Goal: Task Accomplishment & Management: Manage account settings

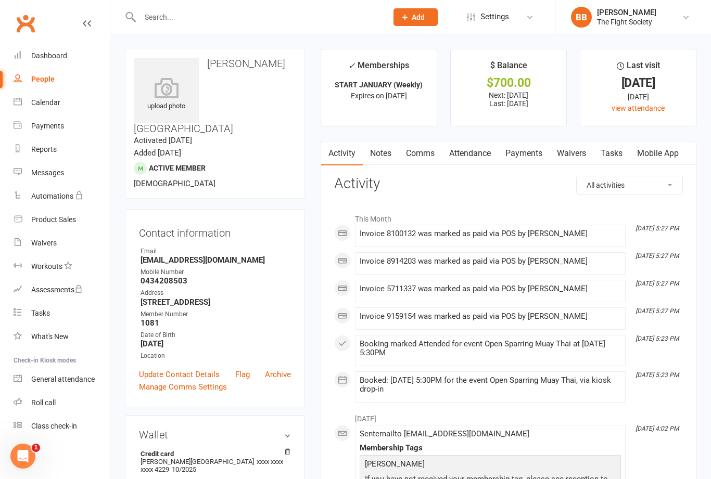
click at [67, 63] on link "Dashboard" at bounding box center [62, 55] width 96 height 23
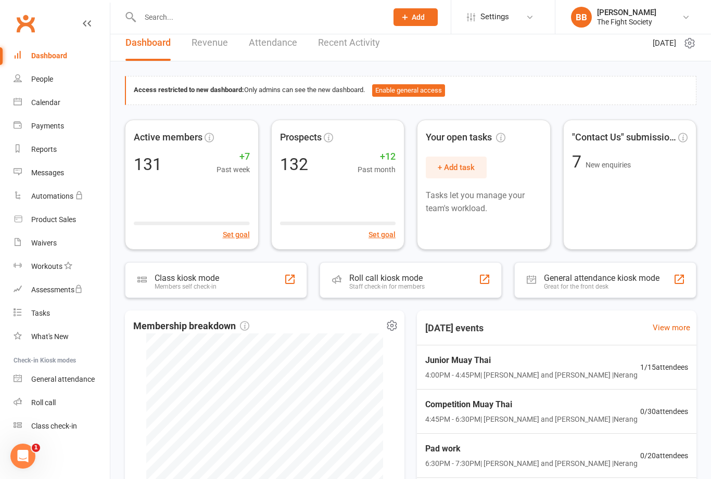
scroll to position [8, 0]
click at [272, 52] on link "Attendance" at bounding box center [273, 44] width 48 height 36
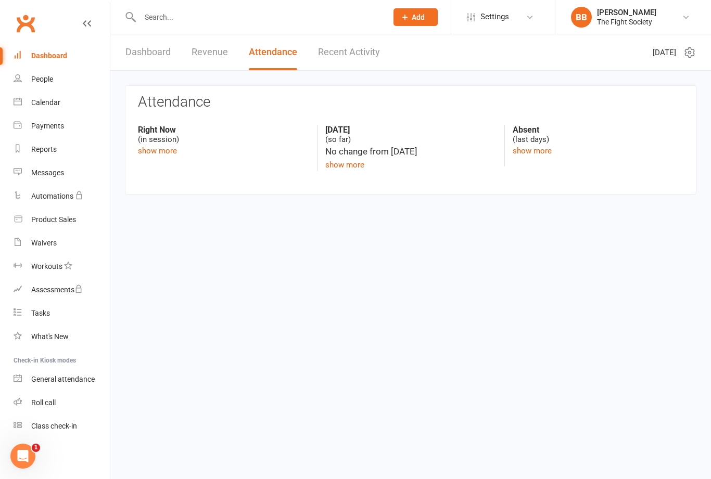
scroll to position [0, 0]
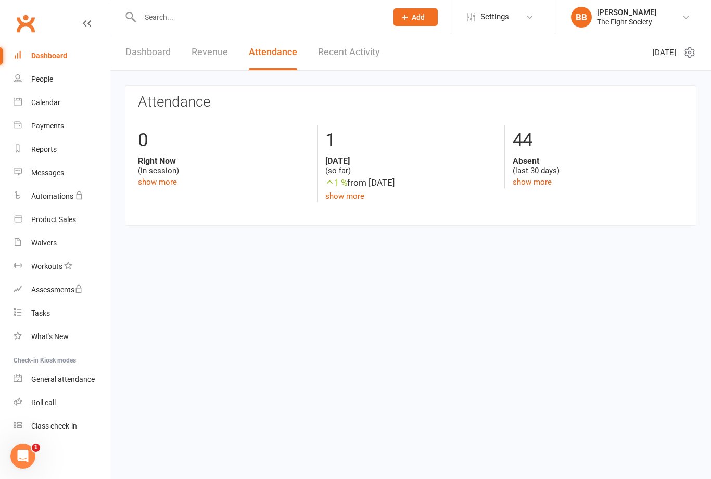
click at [347, 57] on link "Recent Activity" at bounding box center [349, 52] width 62 height 36
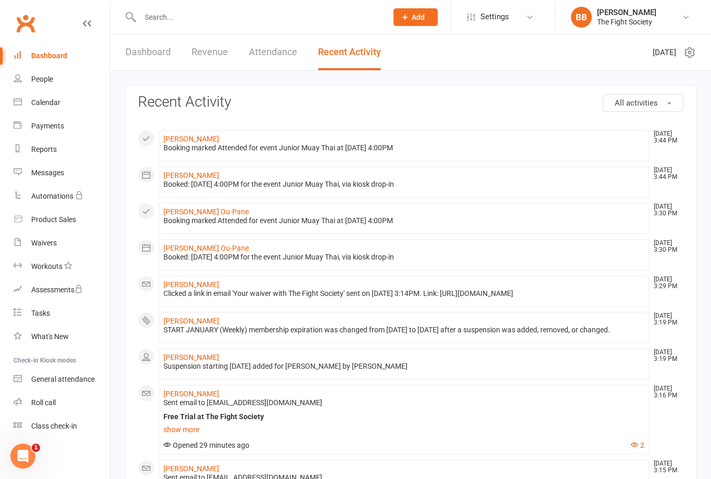
click at [156, 55] on link "Dashboard" at bounding box center [147, 52] width 45 height 36
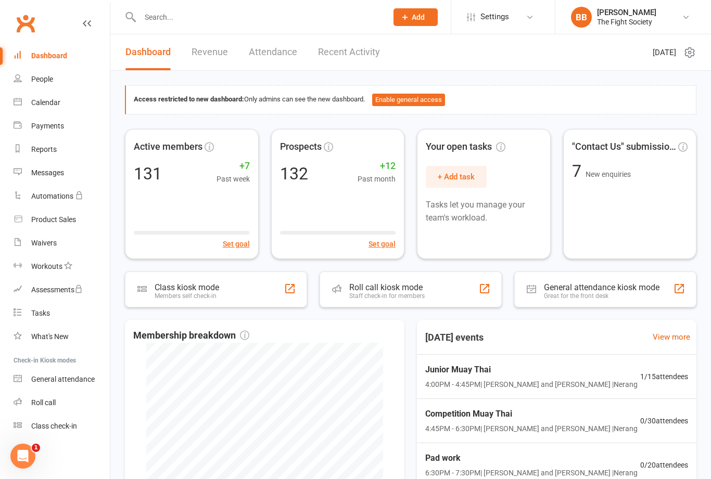
click at [217, 54] on link "Revenue" at bounding box center [209, 52] width 36 height 36
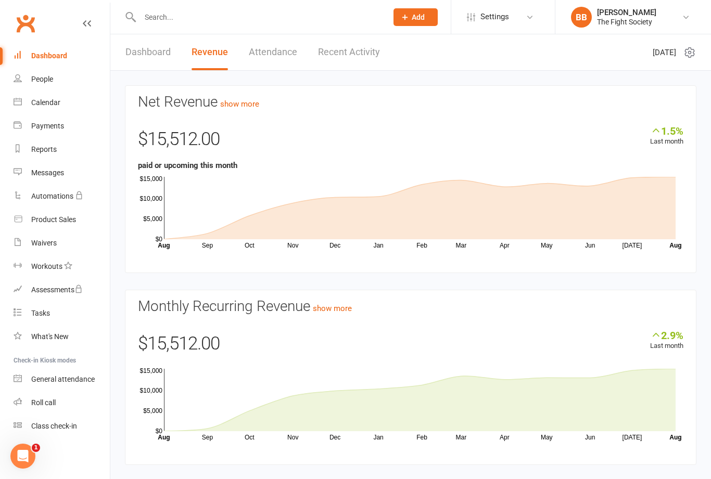
click at [53, 126] on div "Payments" at bounding box center [47, 126] width 33 height 8
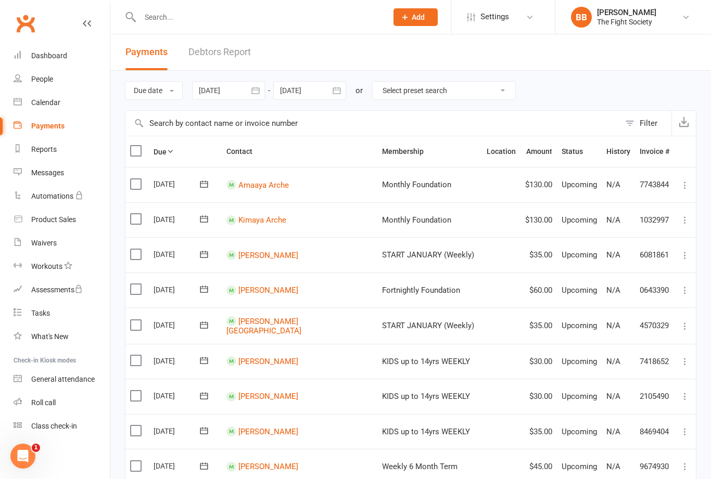
click at [230, 60] on link "Debtors Report" at bounding box center [219, 52] width 62 height 36
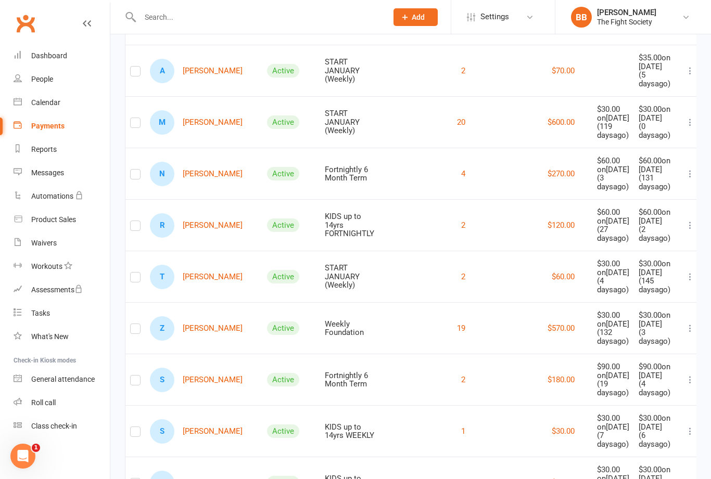
scroll to position [134, 0]
click at [192, 186] on link "N [PERSON_NAME]" at bounding box center [196, 174] width 93 height 24
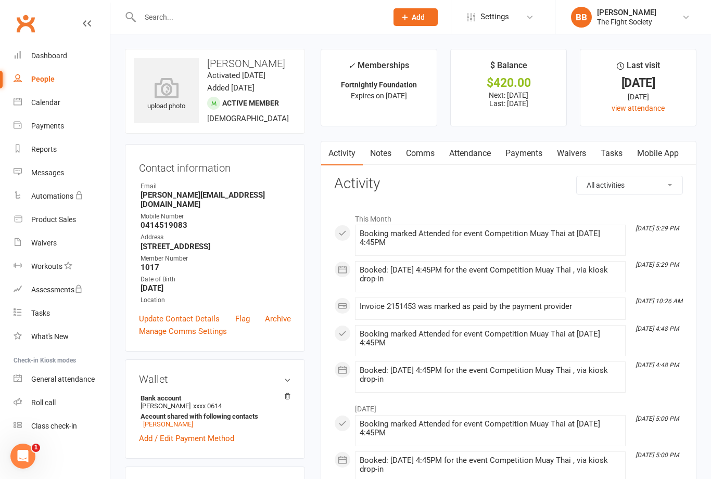
click at [538, 151] on link "Payments" at bounding box center [524, 154] width 52 height 24
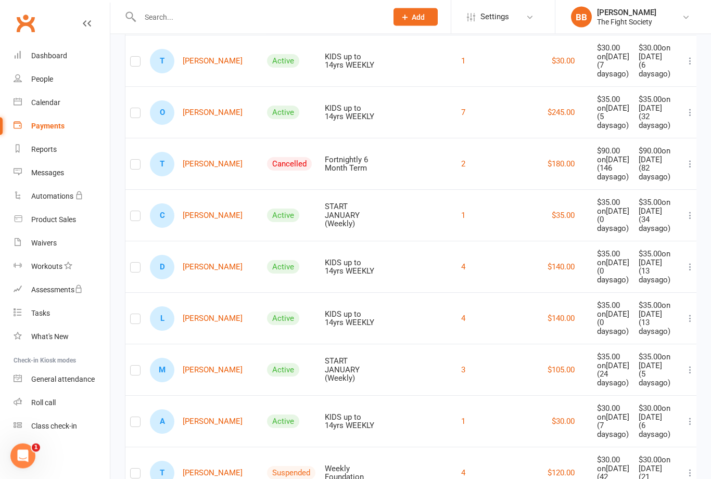
scroll to position [556, 0]
click at [191, 228] on link "C [PERSON_NAME]" at bounding box center [196, 216] width 93 height 24
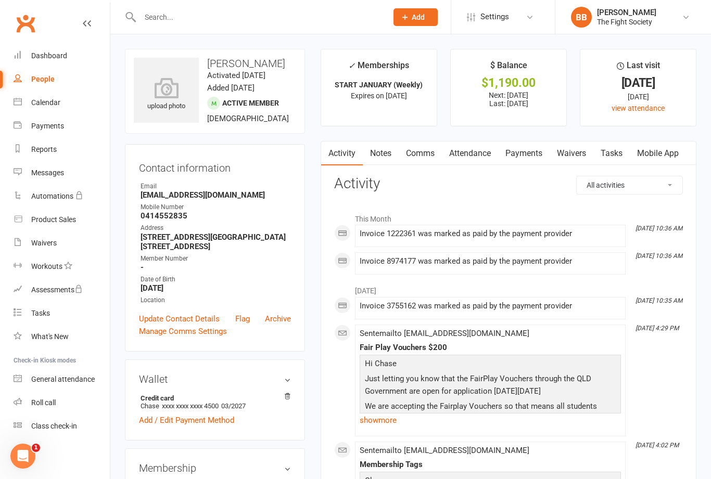
click at [529, 159] on link "Payments" at bounding box center [524, 154] width 52 height 24
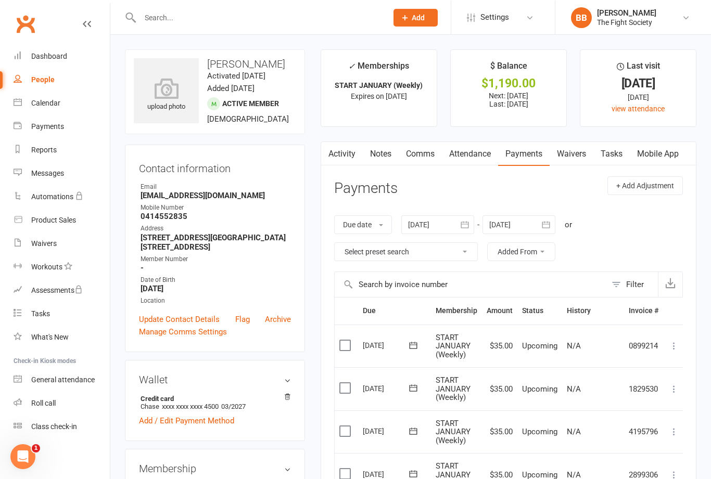
scroll to position [33, 0]
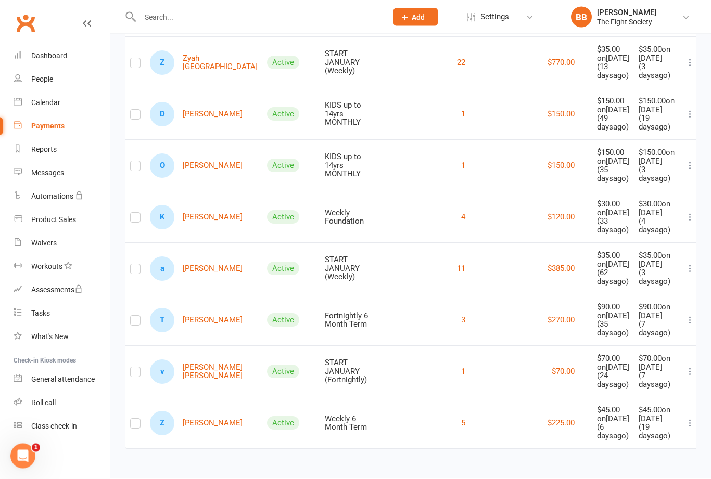
scroll to position [1103, 0]
click at [49, 157] on link "Reports" at bounding box center [62, 149] width 96 height 23
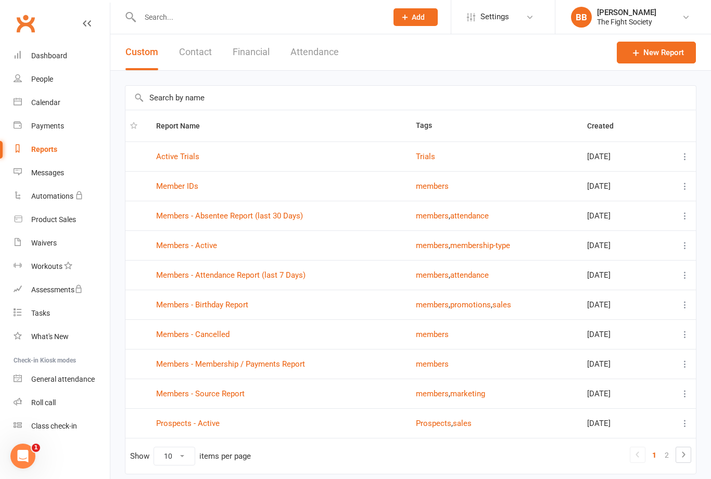
click at [184, 161] on link "Active Trials" at bounding box center [177, 156] width 43 height 9
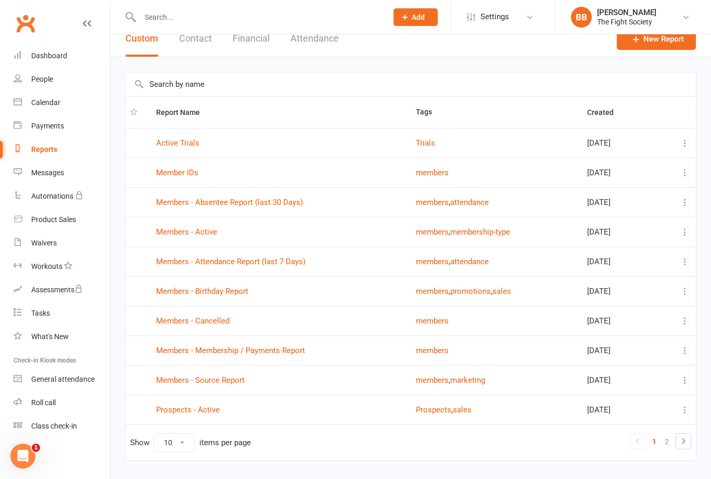
click at [272, 355] on link "Members - Membership / Payments Report" at bounding box center [230, 350] width 149 height 9
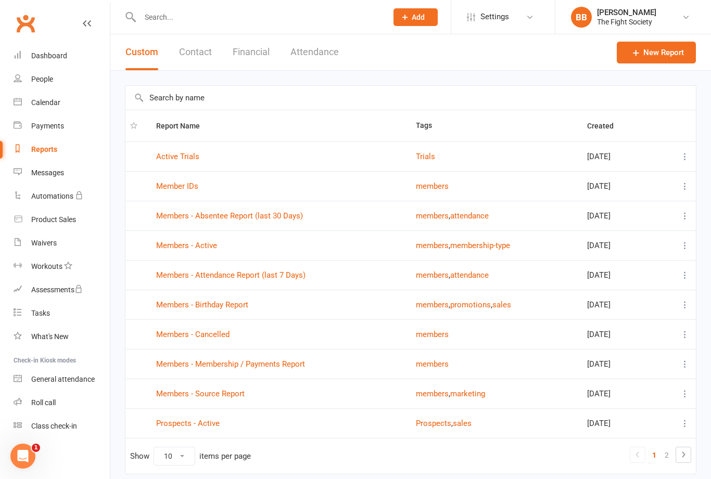
click at [238, 310] on link "Members - Birthday Report" at bounding box center [202, 304] width 92 height 9
click at [205, 428] on link "Prospects - Active" at bounding box center [187, 423] width 63 height 9
click at [252, 57] on button "Financial" at bounding box center [251, 52] width 37 height 36
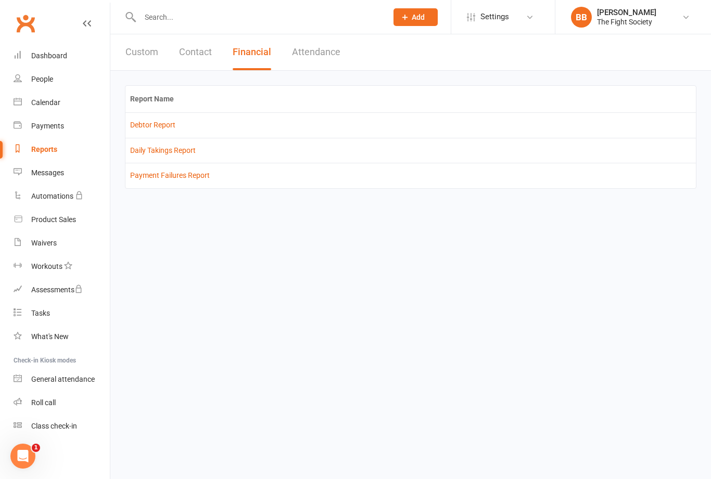
click at [327, 54] on button "Attendance" at bounding box center [316, 52] width 48 height 36
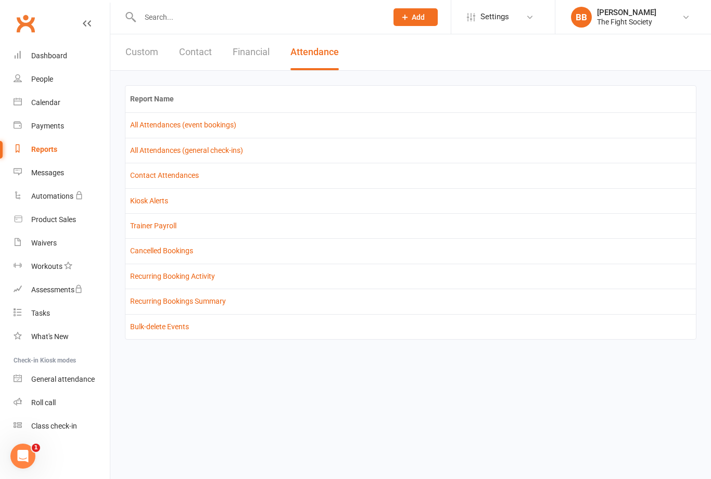
click at [199, 57] on button "Contact" at bounding box center [195, 52] width 33 height 36
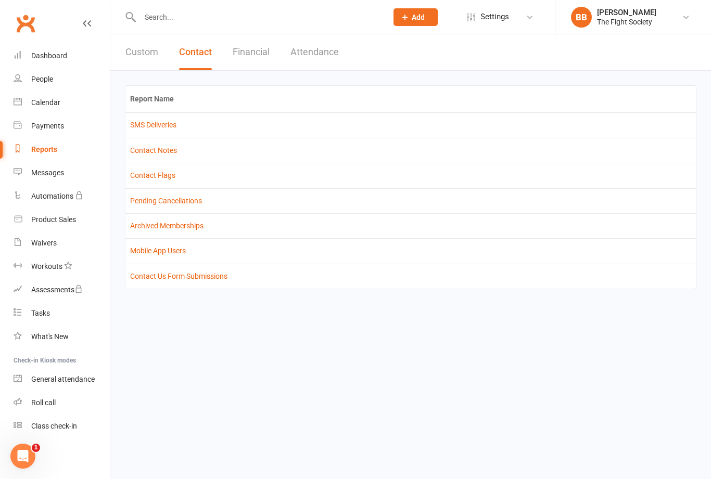
click at [51, 243] on div "Waivers" at bounding box center [43, 243] width 25 height 8
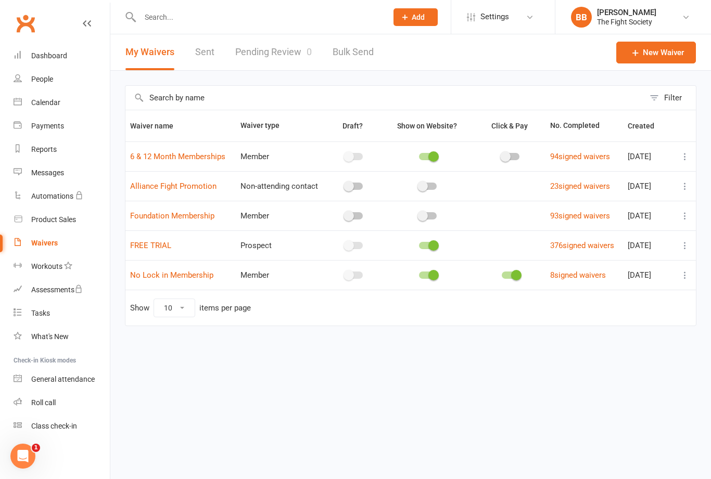
click at [298, 59] on link "Pending Review 0" at bounding box center [273, 52] width 76 height 36
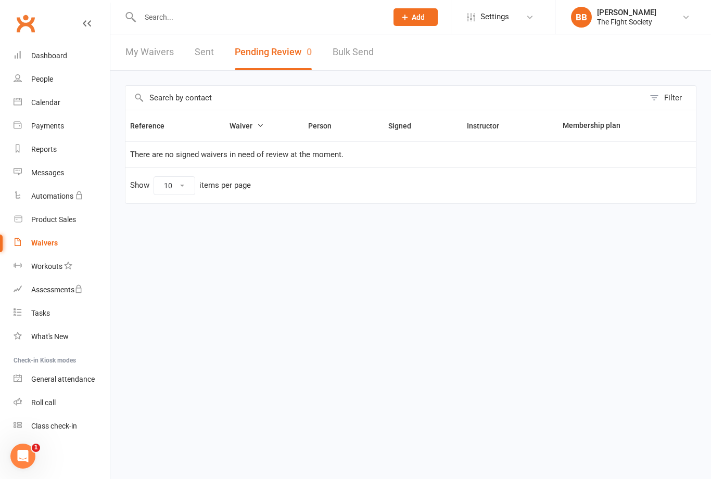
click at [42, 248] on link "Waivers" at bounding box center [62, 243] width 96 height 23
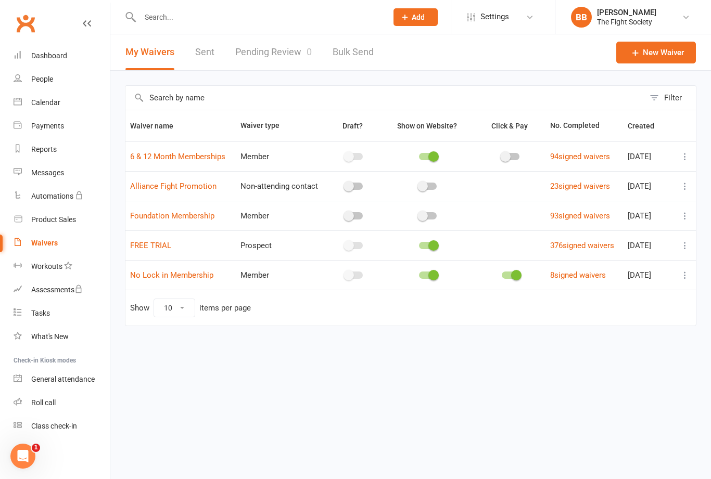
click at [287, 66] on link "Pending Review 0" at bounding box center [273, 52] width 76 height 36
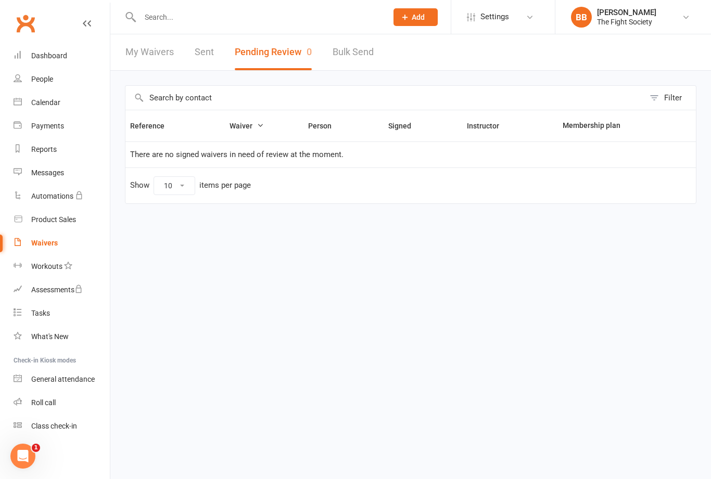
click at [65, 126] on link "Payments" at bounding box center [62, 125] width 96 height 23
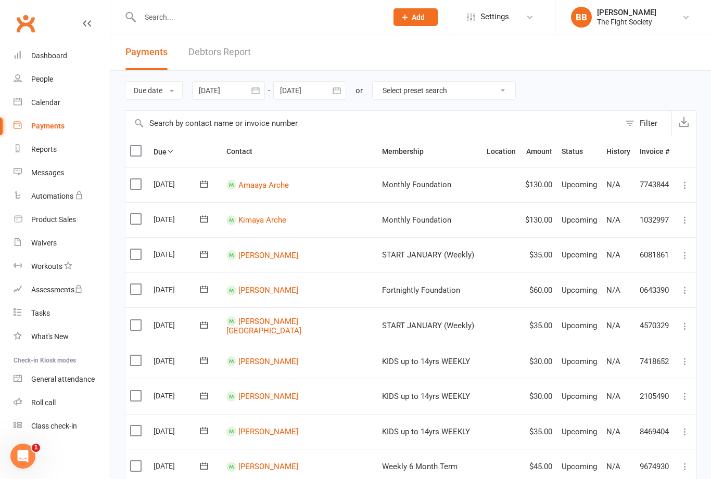
click at [235, 57] on link "Debtors Report" at bounding box center [219, 52] width 62 height 36
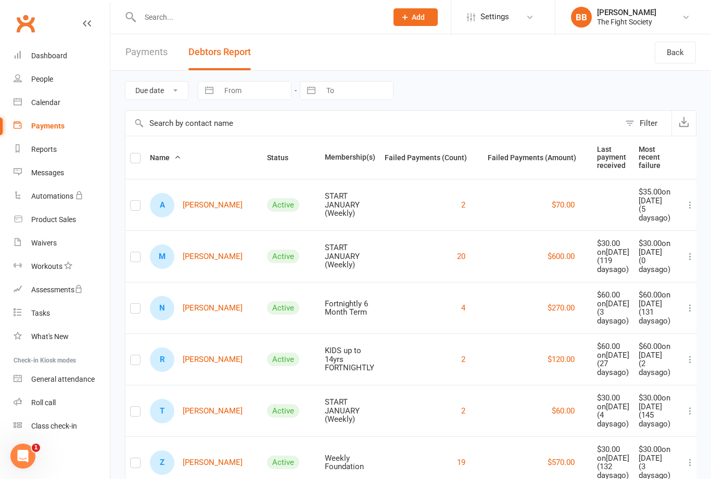
click at [136, 49] on link "Payments" at bounding box center [146, 52] width 42 height 36
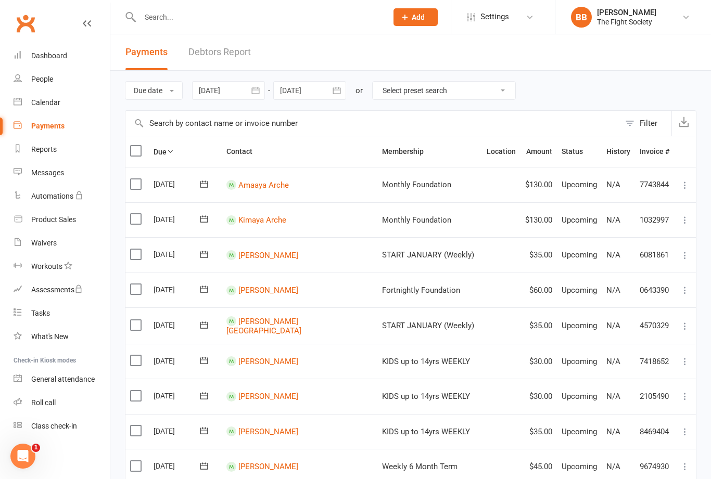
click at [46, 239] on div "Waivers" at bounding box center [43, 243] width 25 height 8
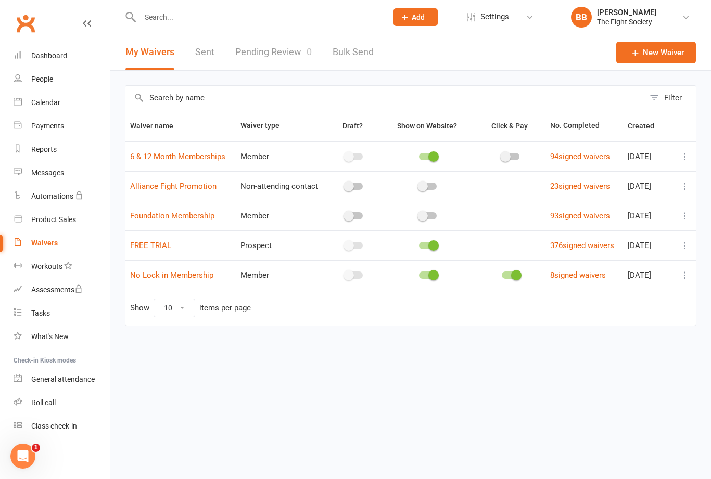
click at [275, 54] on link "Pending Review 0" at bounding box center [273, 52] width 76 height 36
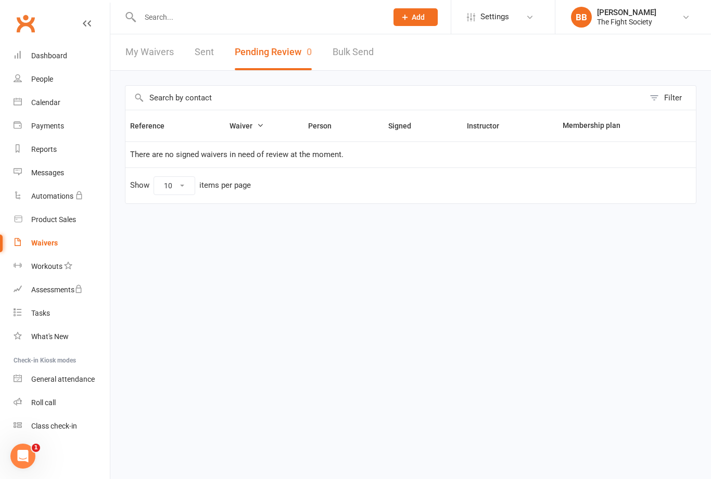
click at [24, 250] on link "Waivers" at bounding box center [62, 243] width 96 height 23
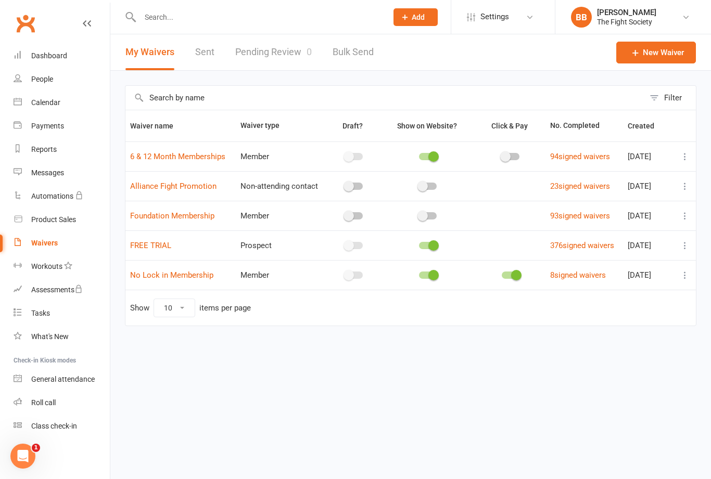
click at [272, 56] on link "Pending Review 0" at bounding box center [273, 52] width 76 height 36
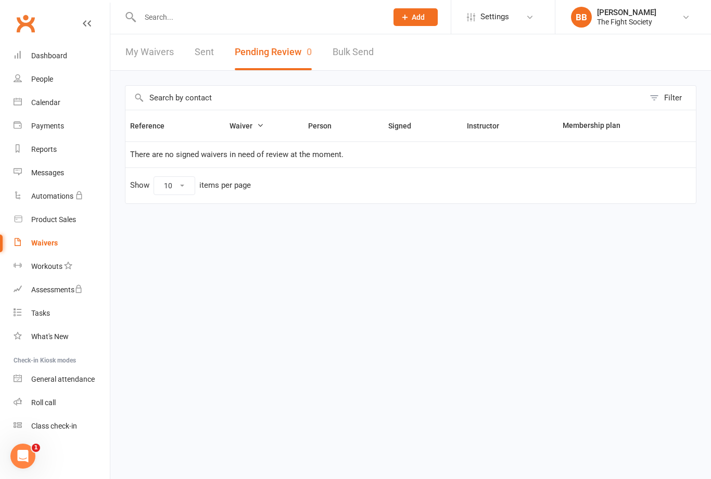
click at [45, 254] on link "Waivers" at bounding box center [62, 243] width 96 height 23
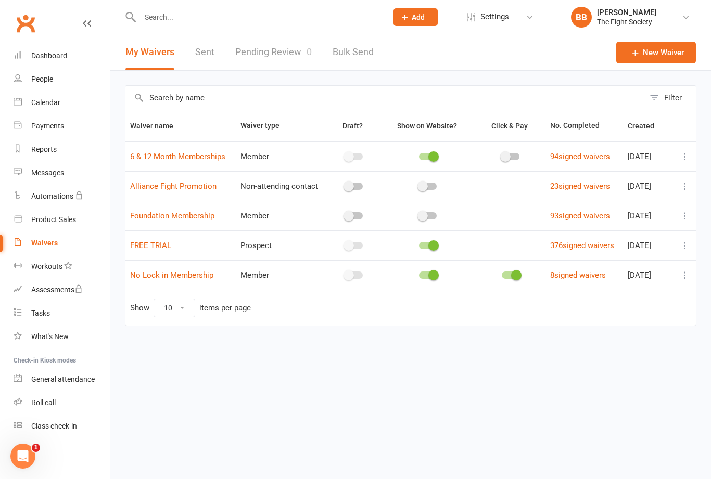
click at [48, 250] on link "Waivers" at bounding box center [62, 243] width 96 height 23
click at [201, 47] on link "Sent" at bounding box center [204, 52] width 19 height 36
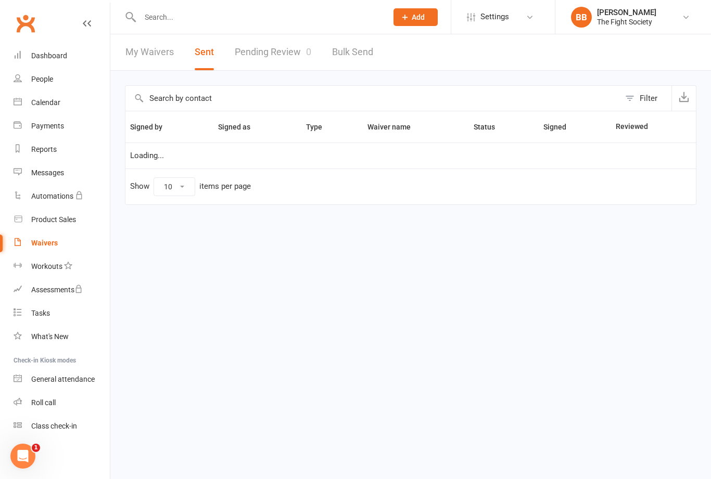
click at [276, 56] on link "Pending Review 0" at bounding box center [273, 52] width 76 height 36
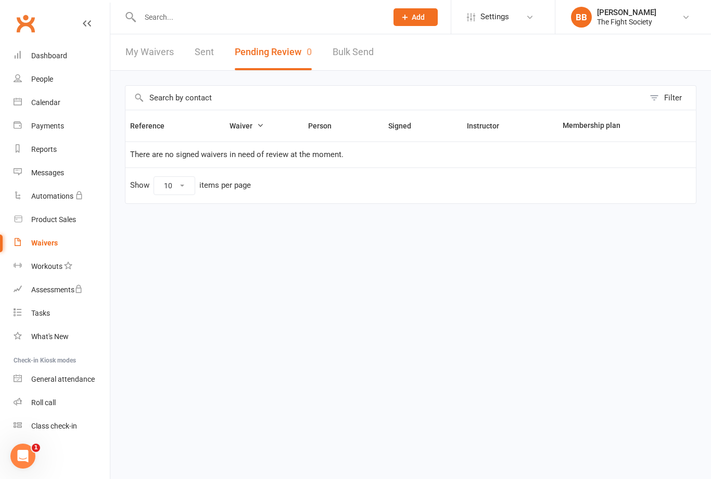
click at [48, 243] on div "Waivers" at bounding box center [44, 243] width 27 height 8
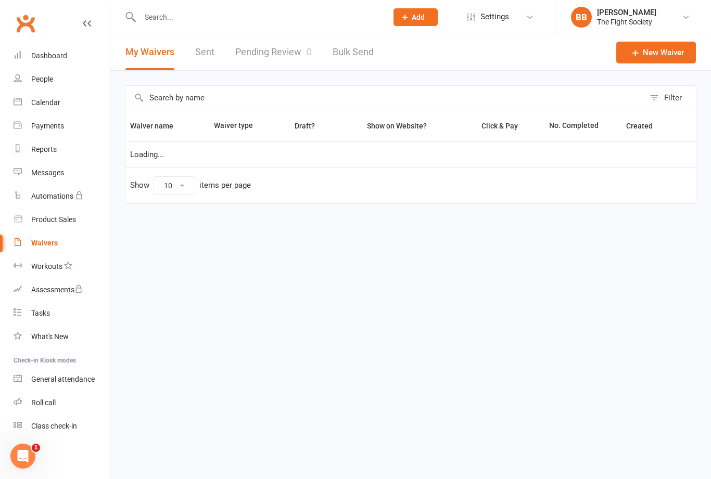
click at [271, 54] on link "Pending Review 0" at bounding box center [273, 52] width 76 height 36
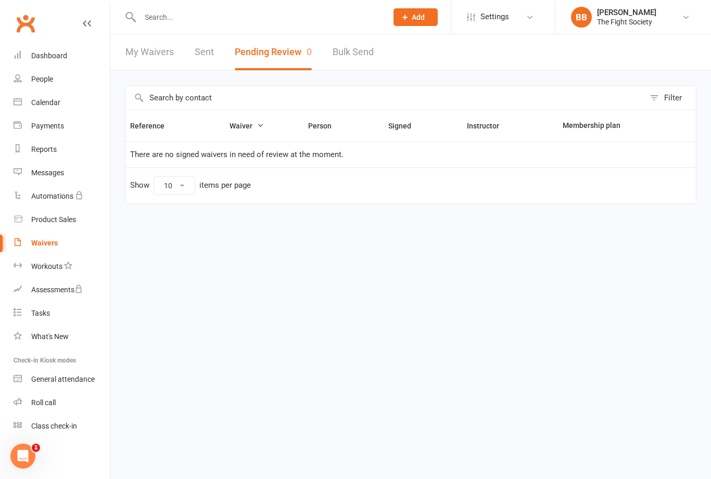
click at [48, 253] on link "Waivers" at bounding box center [62, 243] width 96 height 23
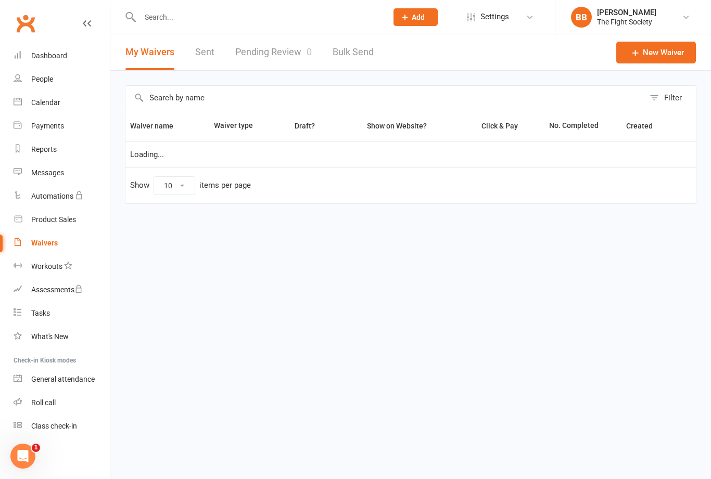
click at [277, 46] on link "Pending Review 0" at bounding box center [273, 52] width 76 height 36
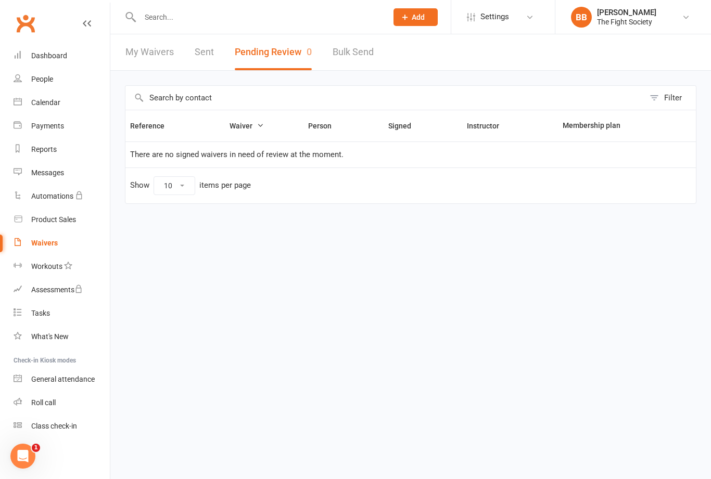
click at [50, 243] on div "Waivers" at bounding box center [44, 243] width 27 height 8
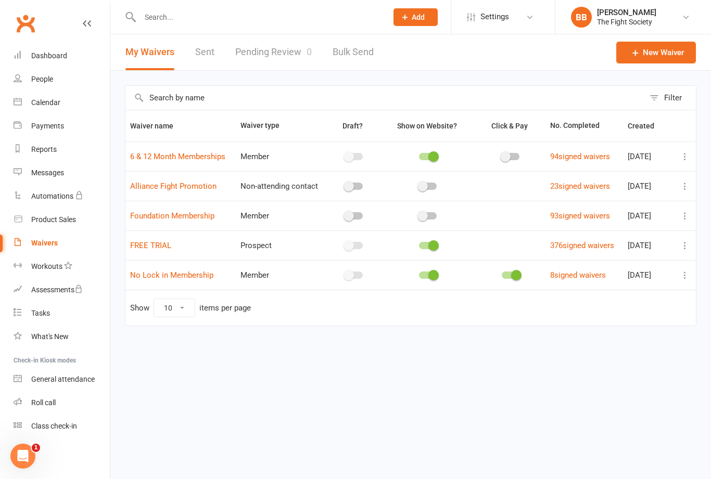
click at [275, 53] on link "Pending Review 0" at bounding box center [273, 52] width 76 height 36
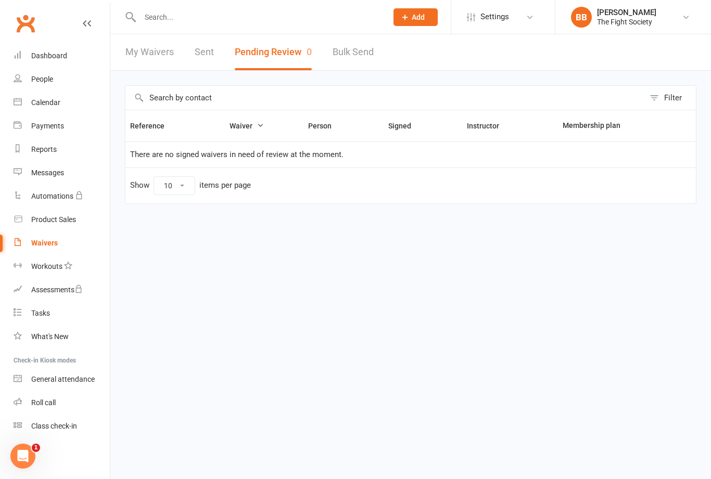
click at [261, 21] on input "text" at bounding box center [258, 17] width 243 height 15
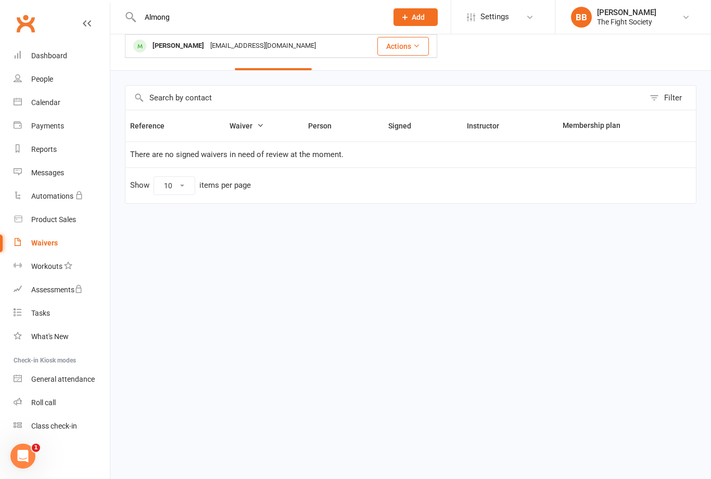
type input "Almong"
click at [215, 48] on div "[EMAIL_ADDRESS][DOMAIN_NAME]" at bounding box center [263, 45] width 112 height 15
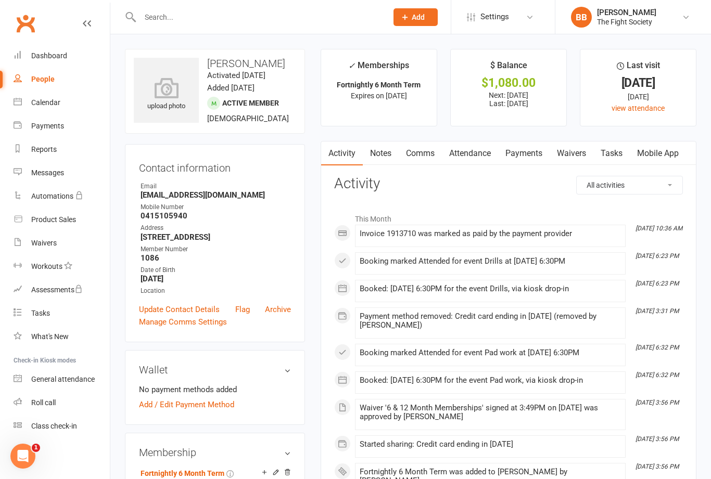
click at [480, 156] on link "Attendance" at bounding box center [470, 154] width 56 height 24
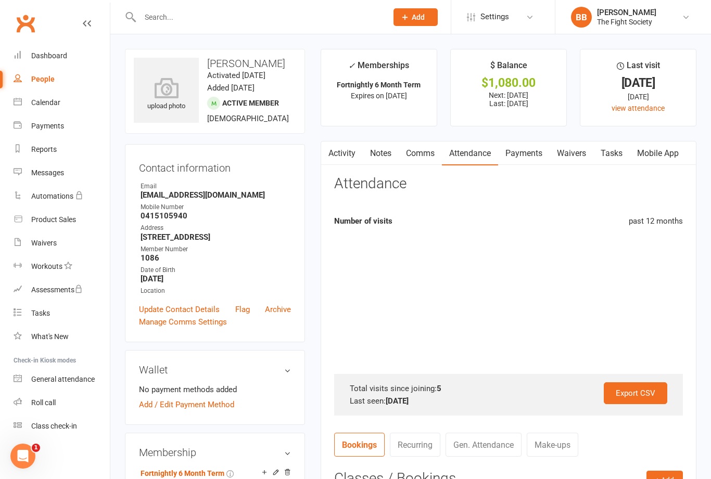
click at [530, 159] on link "Payments" at bounding box center [524, 154] width 52 height 24
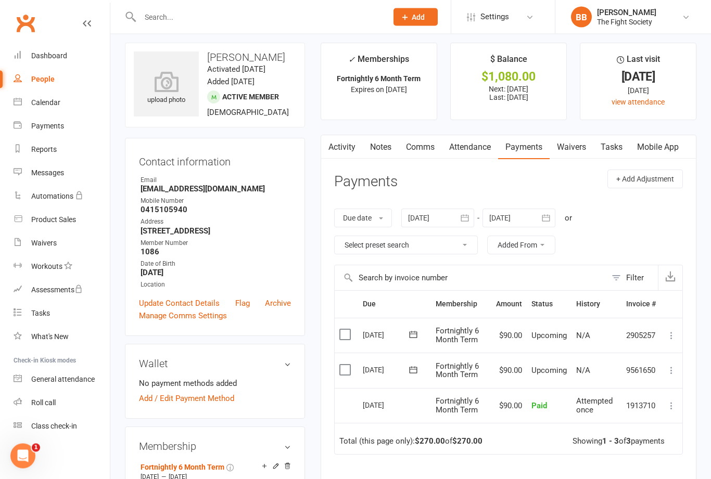
scroll to position [7, 0]
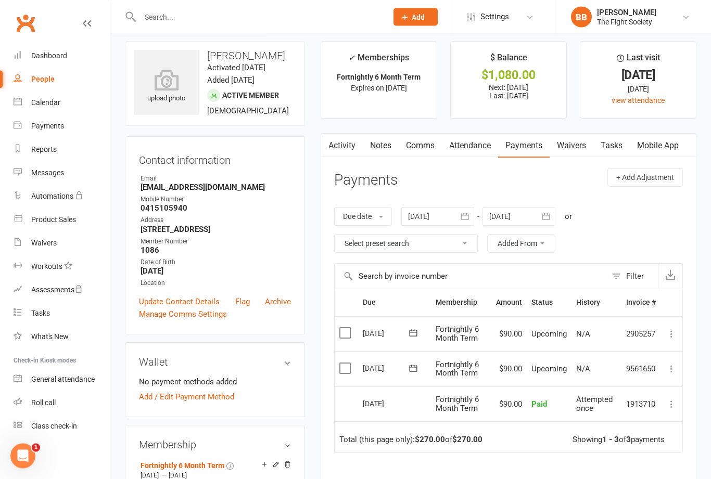
click at [48, 86] on link "People" at bounding box center [62, 79] width 96 height 23
select select "100"
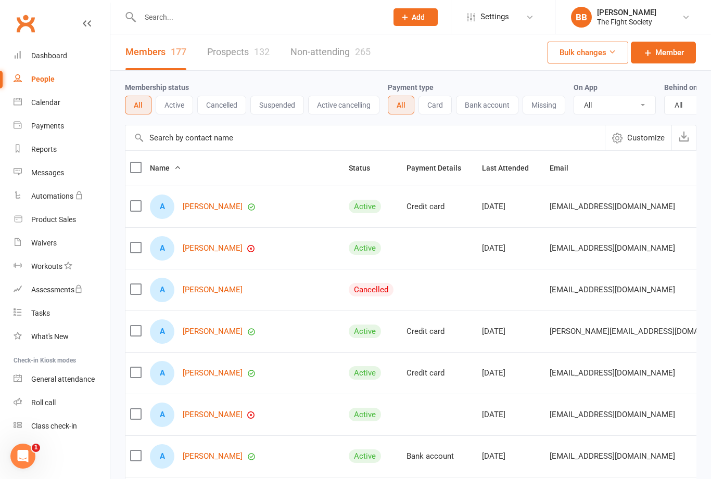
click at [214, 253] on link "[PERSON_NAME]" at bounding box center [213, 248] width 60 height 9
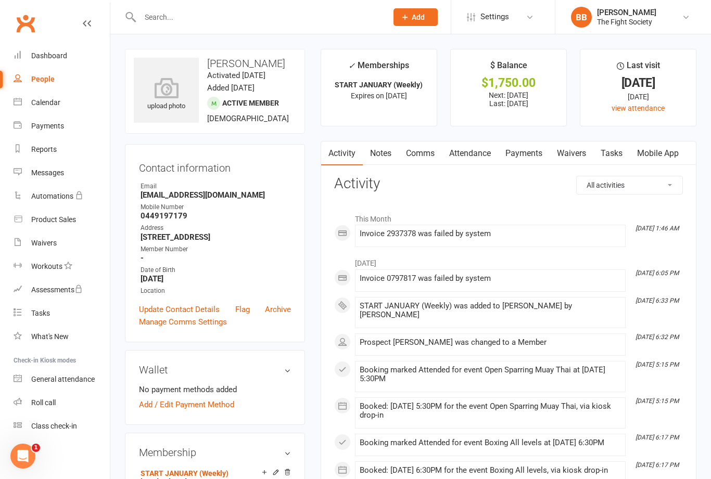
click at [522, 157] on link "Payments" at bounding box center [524, 154] width 52 height 24
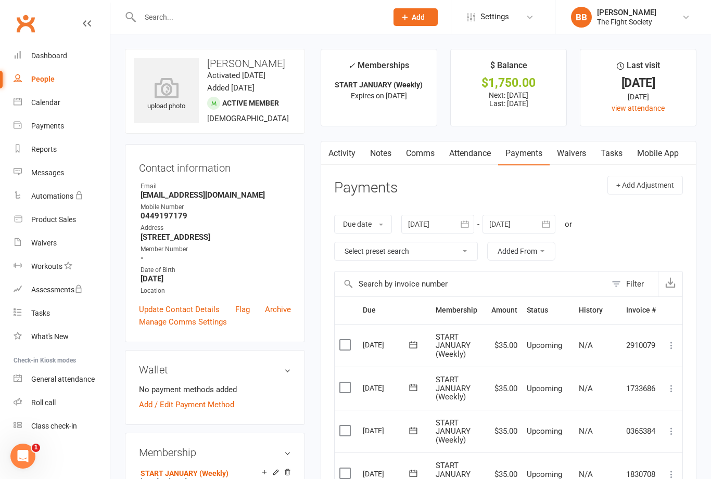
click at [57, 60] on div "Dashboard" at bounding box center [49, 56] width 36 height 8
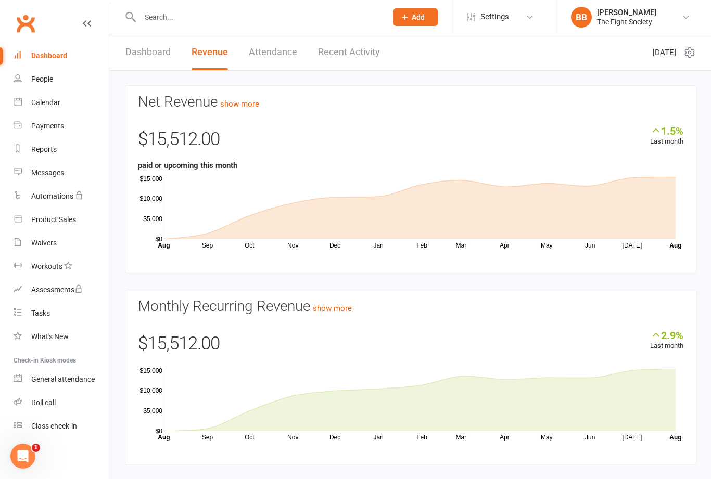
click at [58, 79] on link "People" at bounding box center [62, 79] width 96 height 23
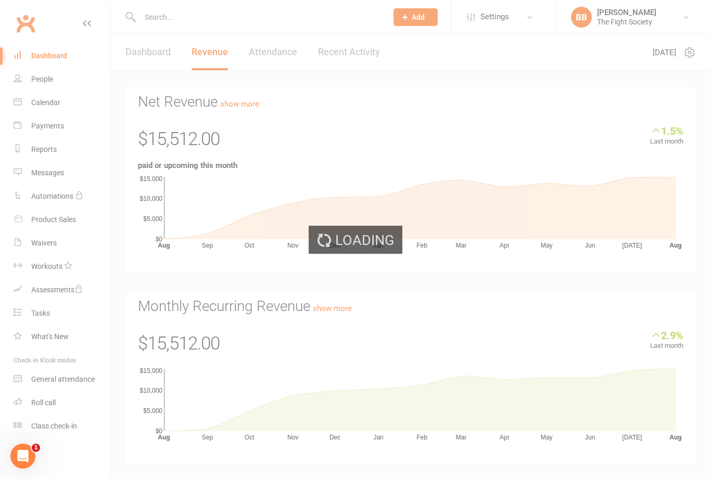
select select "100"
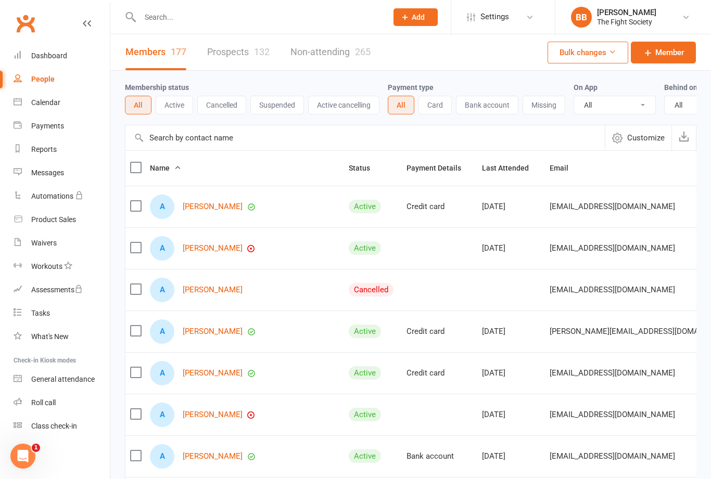
click at [51, 246] on div "Waivers" at bounding box center [43, 243] width 25 height 8
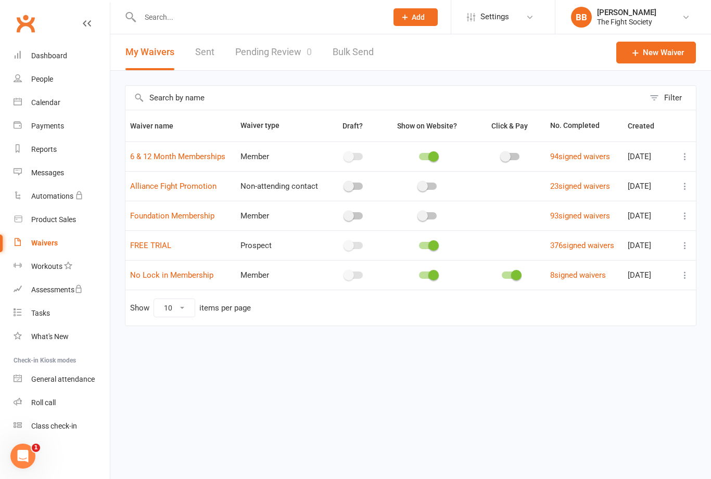
click at [290, 59] on link "Pending Review 0" at bounding box center [273, 52] width 76 height 36
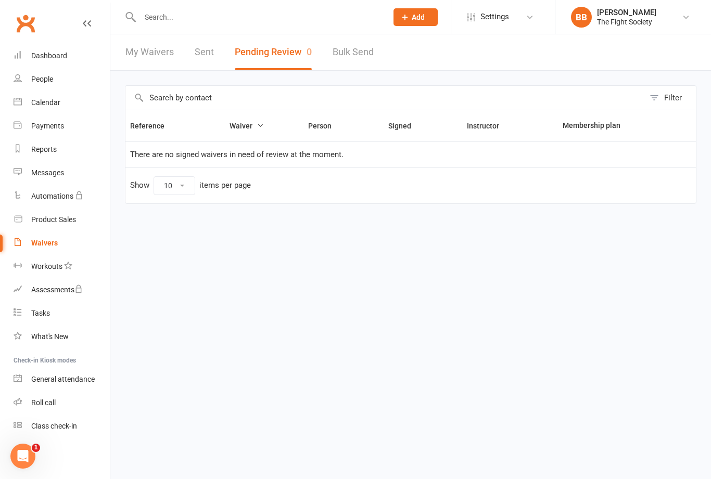
click at [207, 57] on link "Sent" at bounding box center [204, 52] width 19 height 36
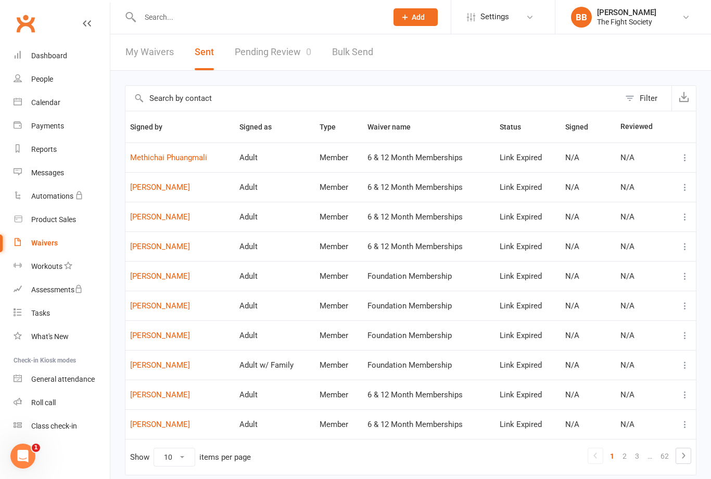
click at [304, 58] on link "Pending Review 0" at bounding box center [273, 52] width 76 height 36
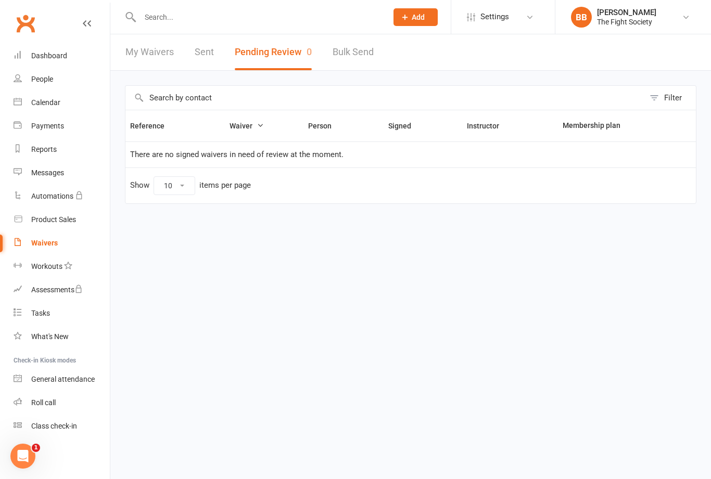
click at [45, 253] on link "Waivers" at bounding box center [62, 243] width 96 height 23
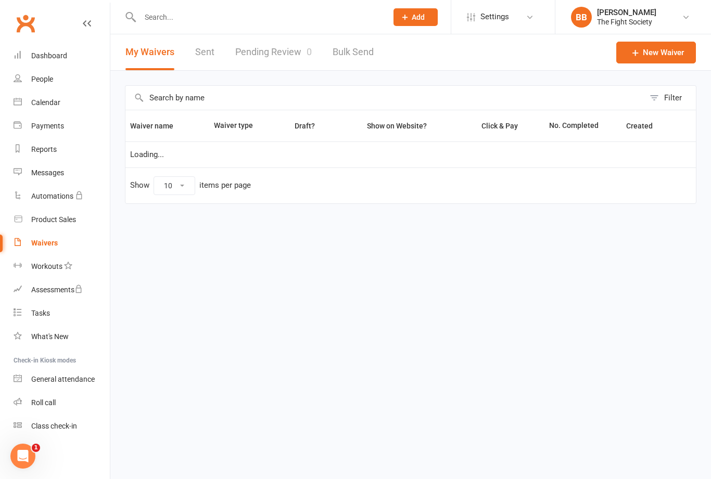
click at [280, 47] on link "Pending Review 0" at bounding box center [273, 52] width 76 height 36
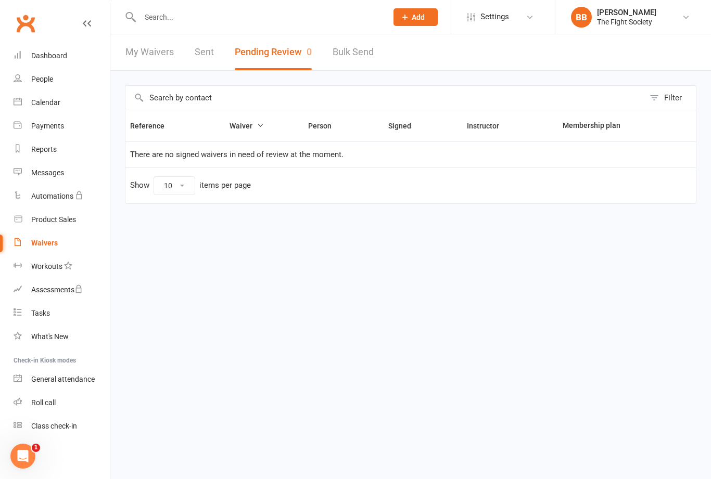
click at [43, 246] on div "Waivers" at bounding box center [44, 243] width 27 height 8
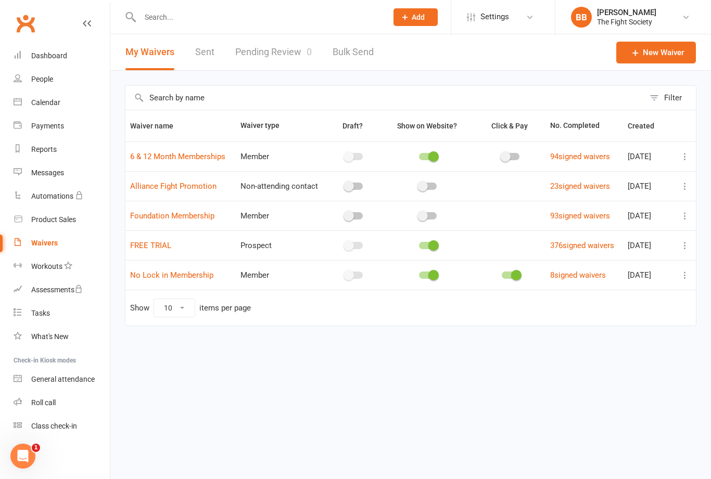
click at [282, 55] on link "Pending Review 0" at bounding box center [273, 52] width 76 height 36
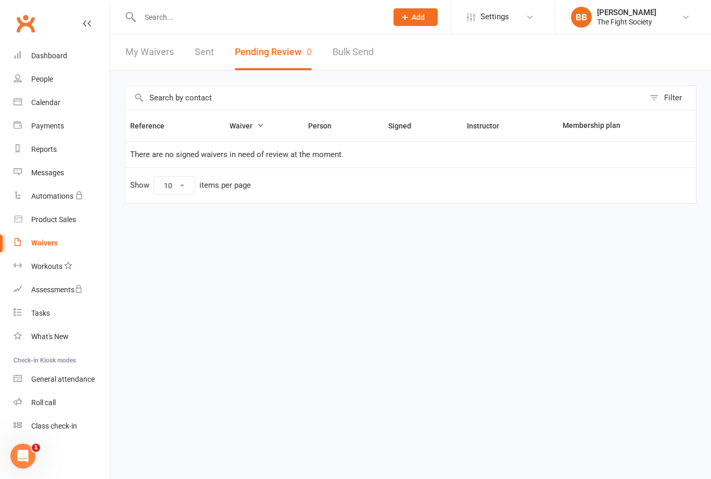
click at [309, 23] on input "text" at bounding box center [258, 17] width 243 height 15
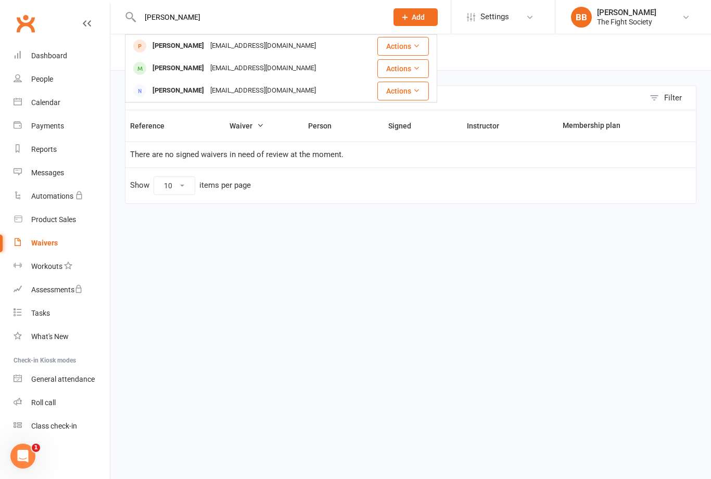
type input "[PERSON_NAME]"
click at [195, 41] on div "[PERSON_NAME]" at bounding box center [178, 45] width 58 height 15
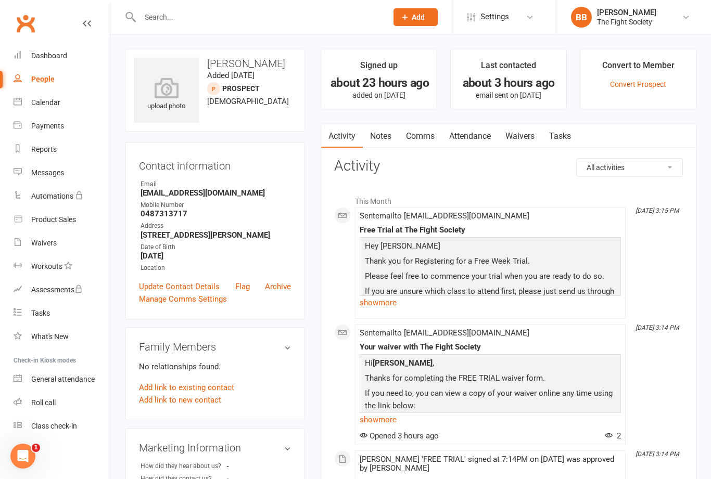
click at [647, 84] on link "Convert Prospect" at bounding box center [638, 84] width 56 height 8
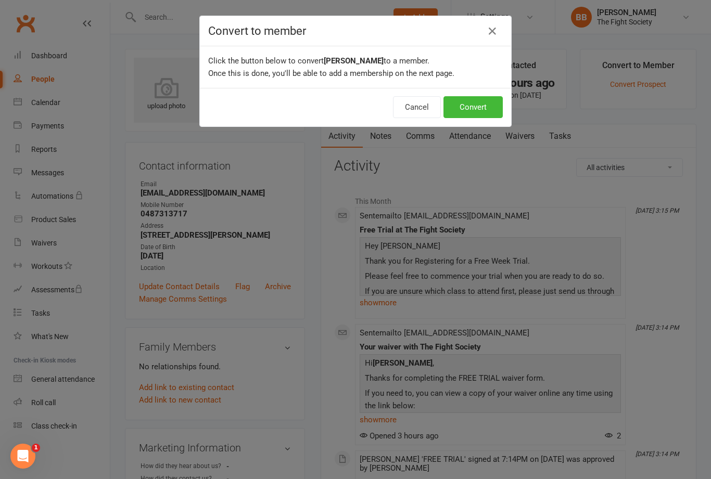
click at [471, 104] on button "Convert" at bounding box center [472, 107] width 59 height 22
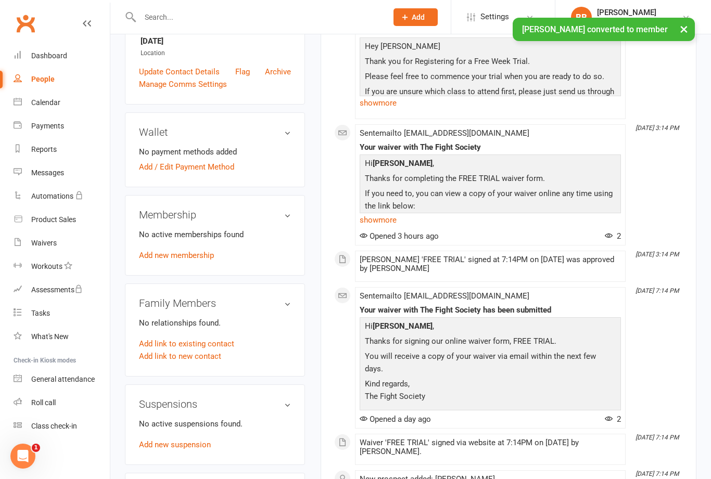
scroll to position [249, 0]
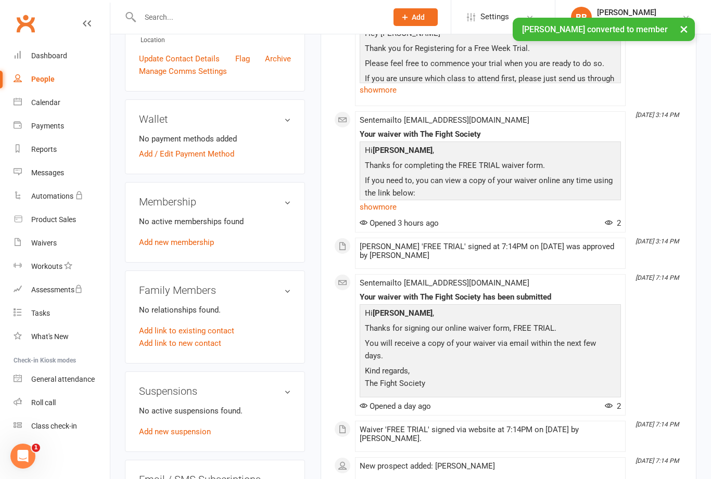
click at [183, 247] on link "Add new membership" at bounding box center [176, 242] width 75 height 9
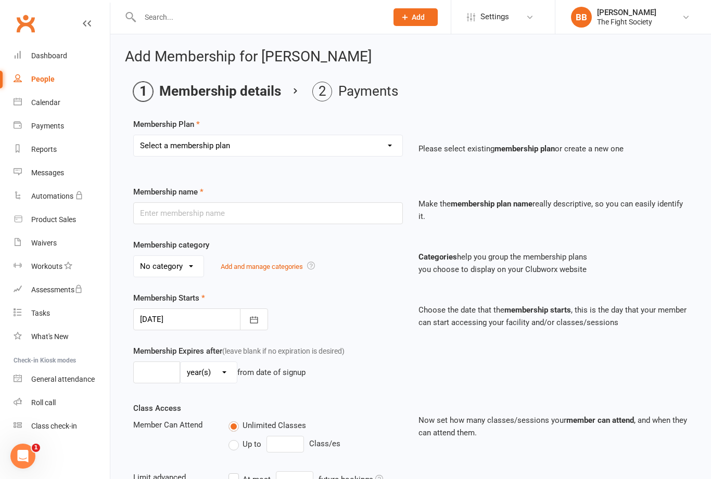
click at [354, 156] on select "Select a membership plan Create new Membership Plan Free Trial Weekly Foundatio…" at bounding box center [268, 145] width 268 height 21
select select "1"
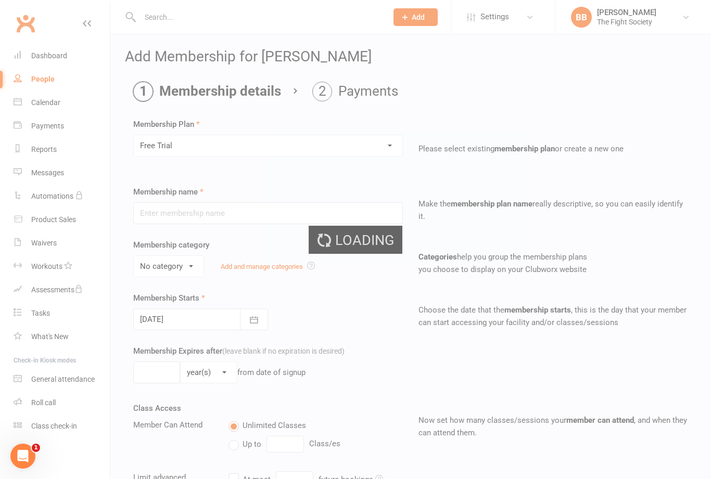
type input "Free Trial"
select select "2"
type input "1"
select select "1"
checkbox input "true"
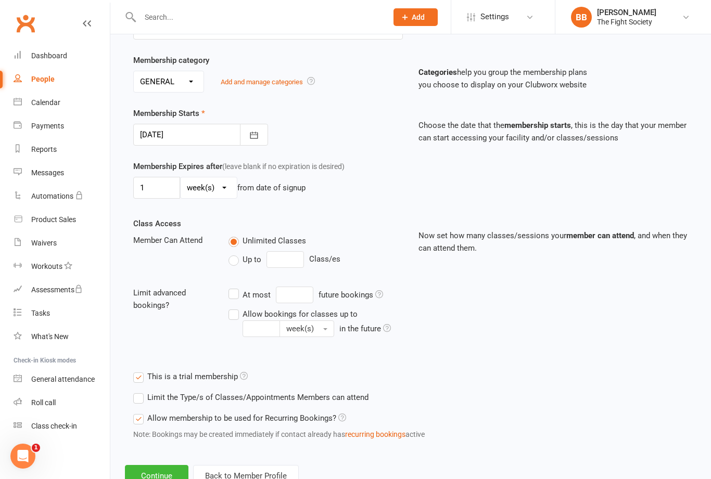
scroll to position [201, 0]
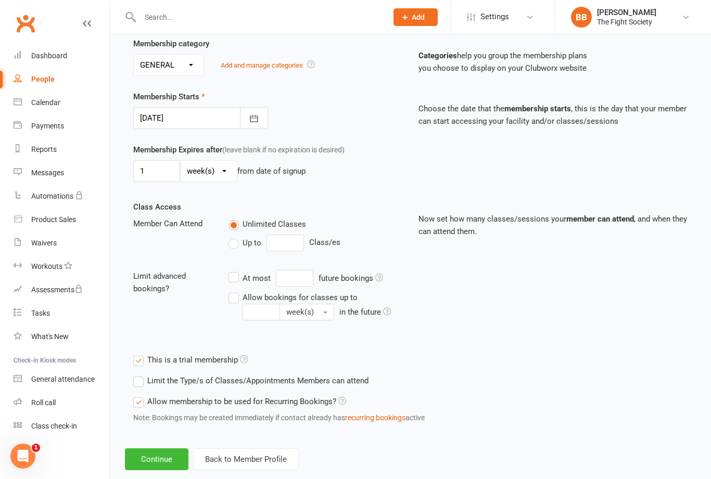
click at [164, 470] on button "Continue" at bounding box center [156, 459] width 63 height 22
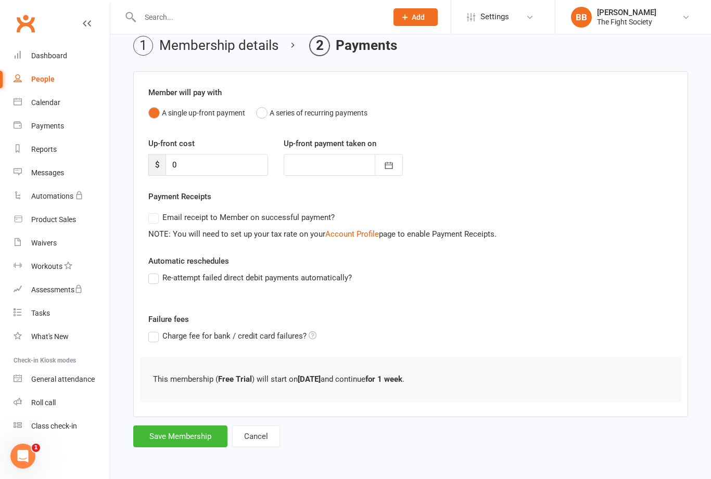
scroll to position [0, 0]
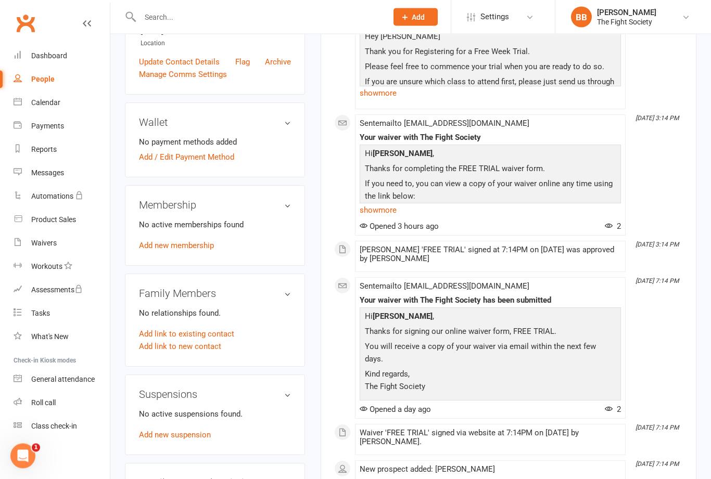
scroll to position [246, 0]
click at [196, 250] on link "Add new membership" at bounding box center [176, 244] width 75 height 9
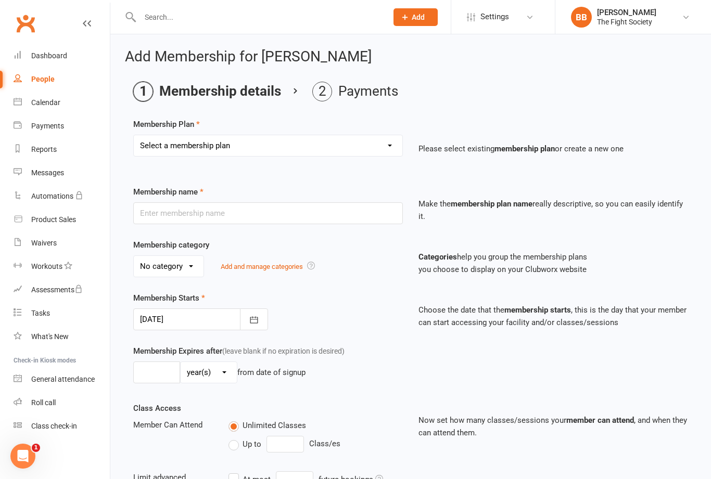
click at [281, 147] on select "Select a membership plan Create new Membership Plan Free Trial Weekly Foundatio…" at bounding box center [268, 145] width 268 height 21
select select "1"
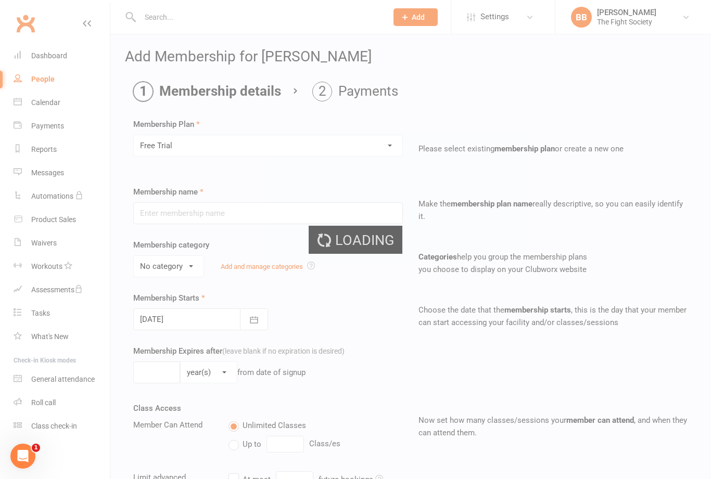
type input "Free Trial"
select select "2"
type input "1"
select select "1"
checkbox input "true"
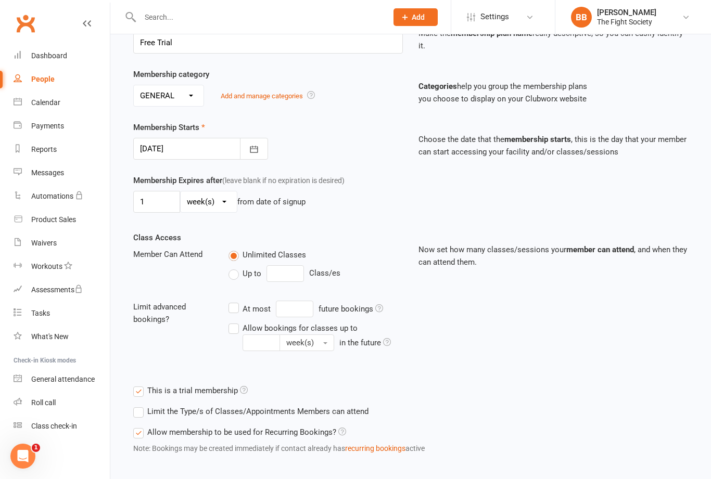
scroll to position [201, 0]
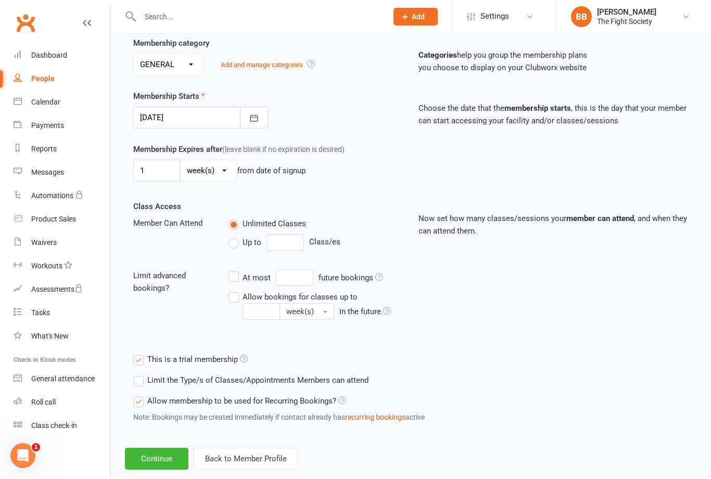
click at [165, 470] on button "Continue" at bounding box center [156, 459] width 63 height 22
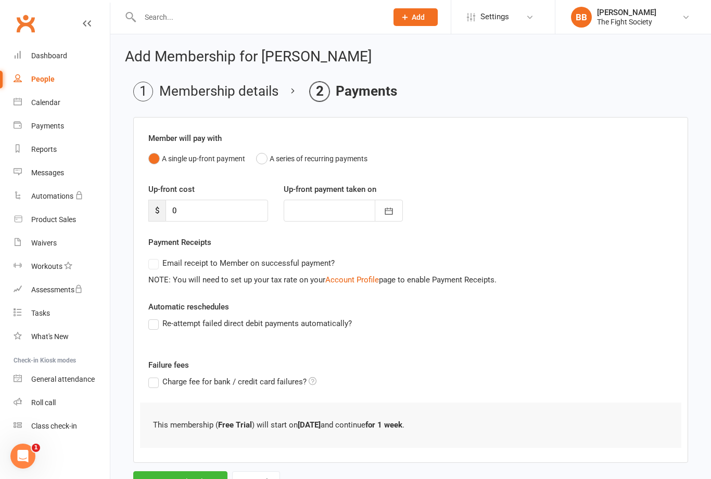
scroll to position [16, 0]
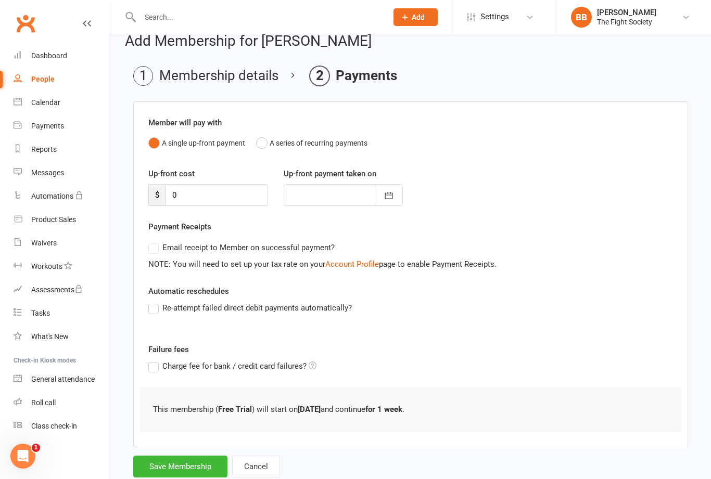
click at [201, 472] on button "Save Membership" at bounding box center [180, 467] width 94 height 22
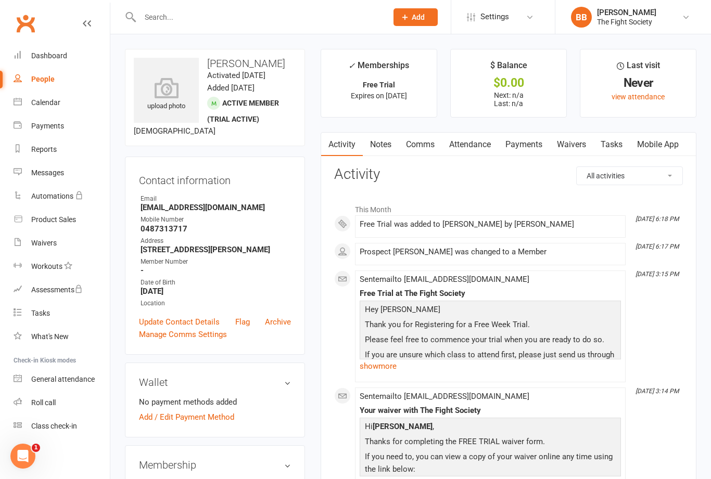
click at [265, 20] on input "text" at bounding box center [258, 17] width 243 height 15
click at [57, 62] on link "Dashboard" at bounding box center [62, 55] width 96 height 23
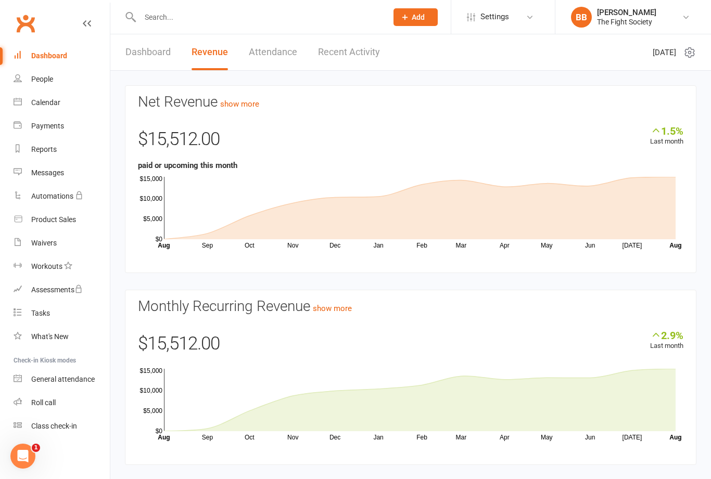
click at [58, 247] on link "Waivers" at bounding box center [62, 243] width 96 height 23
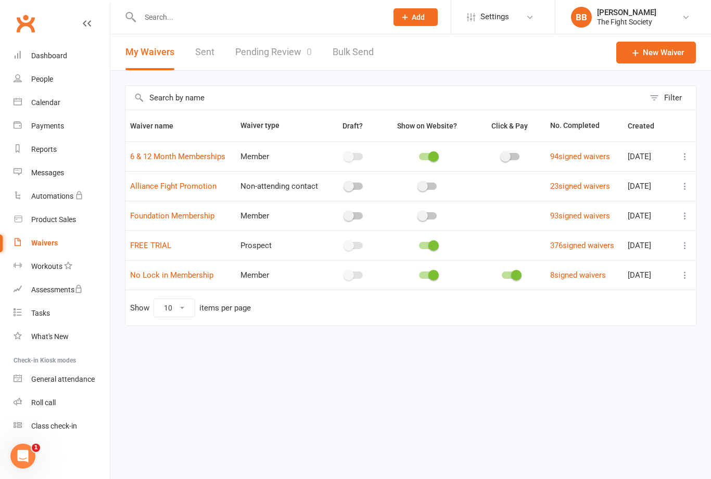
click at [160, 63] on button "My Waivers" at bounding box center [149, 52] width 49 height 36
click at [651, 59] on link "New Waiver" at bounding box center [656, 53] width 80 height 22
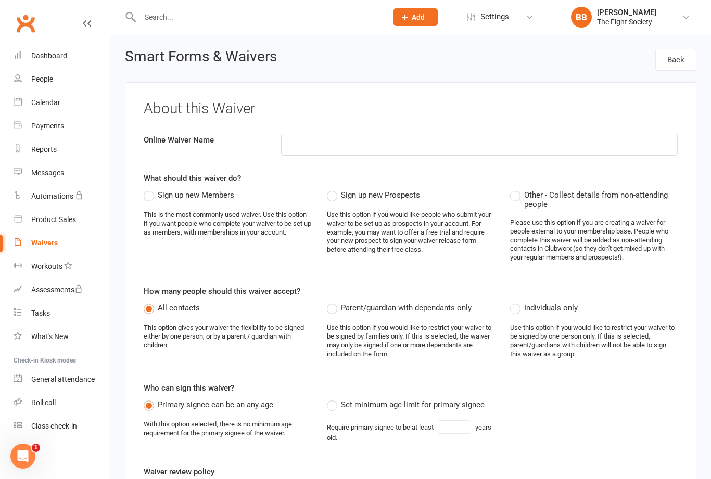
click at [432, 147] on input at bounding box center [479, 145] width 396 height 22
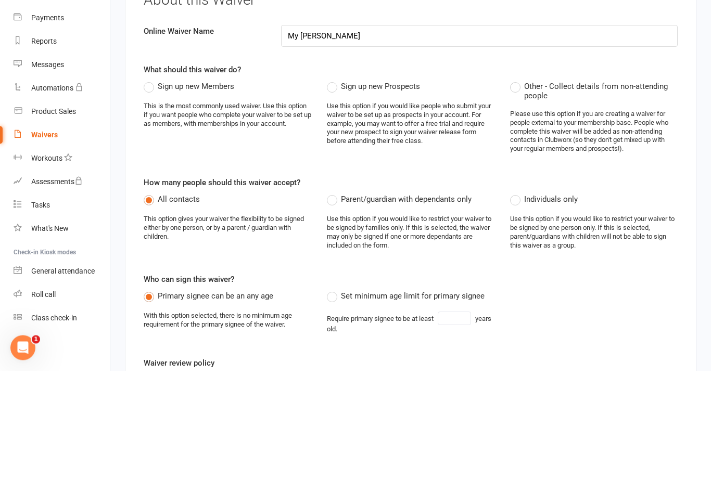
type input "My [PERSON_NAME]"
click at [161, 189] on span "Sign up new Members" at bounding box center [196, 194] width 76 height 11
click at [150, 189] on input "Sign up new Members" at bounding box center [147, 189] width 7 height 0
radio input "true"
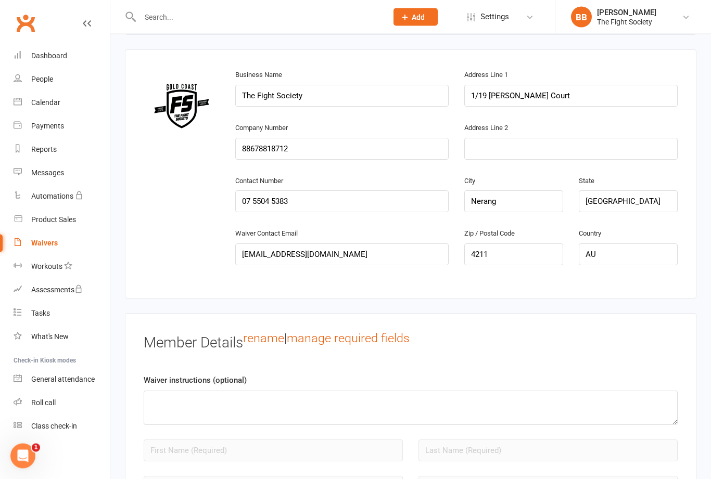
scroll to position [572, 0]
click at [343, 96] on input "The Fight Society" at bounding box center [341, 96] width 213 height 22
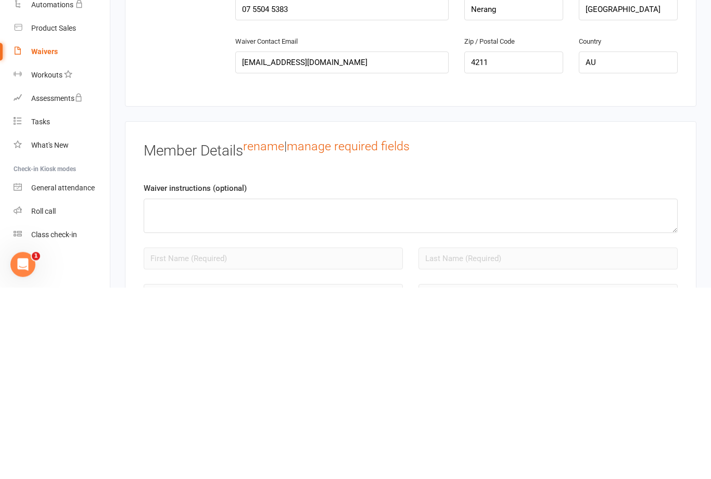
click at [497, 313] on div "Member Details rename | manage required fields Waiver instructions (optional) A…" at bounding box center [410, 483] width 571 height 340
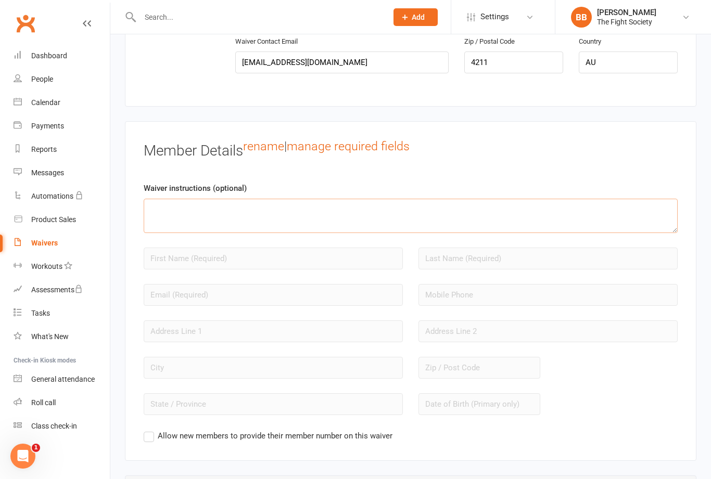
click at [327, 219] on textarea at bounding box center [411, 216] width 534 height 34
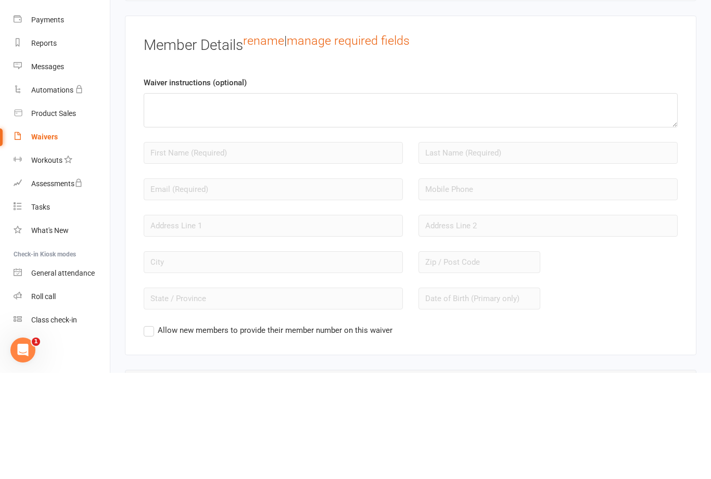
click at [226, 248] on input "text" at bounding box center [273, 259] width 259 height 22
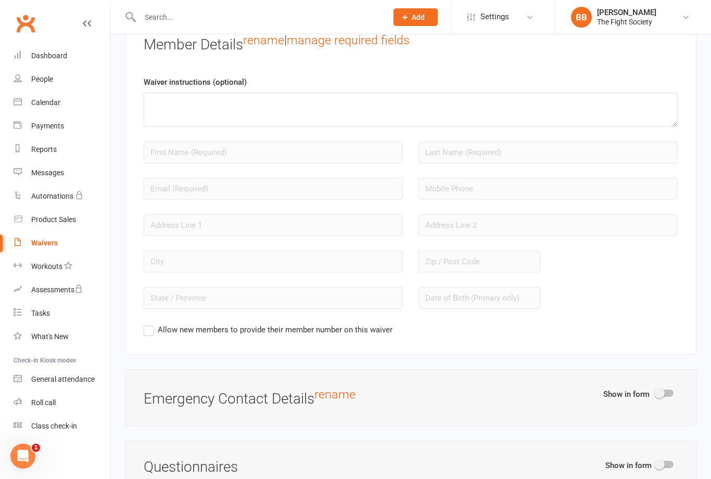
click at [237, 155] on input "text" at bounding box center [273, 153] width 259 height 22
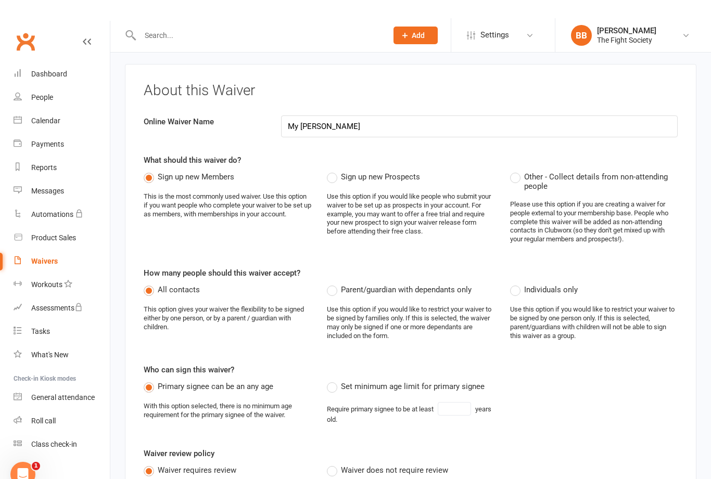
scroll to position [18, 0]
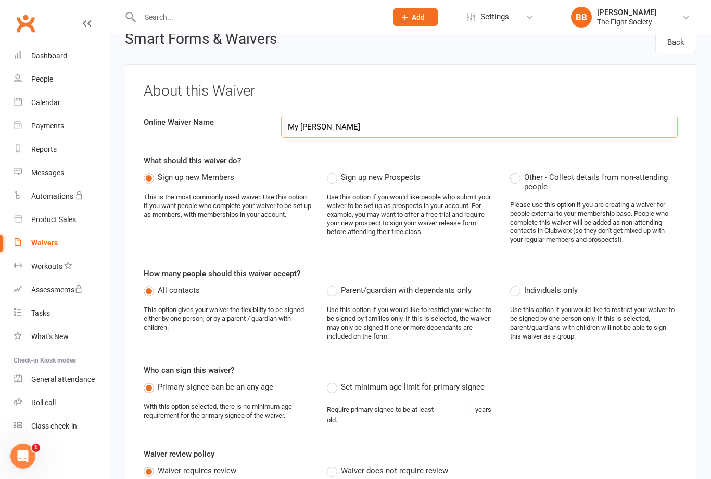
click at [292, 132] on input "My [PERSON_NAME]" at bounding box center [479, 127] width 396 height 22
click at [296, 128] on input "My [PERSON_NAME]" at bounding box center [479, 128] width 396 height 22
click at [300, 129] on input "My [PERSON_NAME]" at bounding box center [479, 128] width 396 height 22
type input "[PERSON_NAME]"
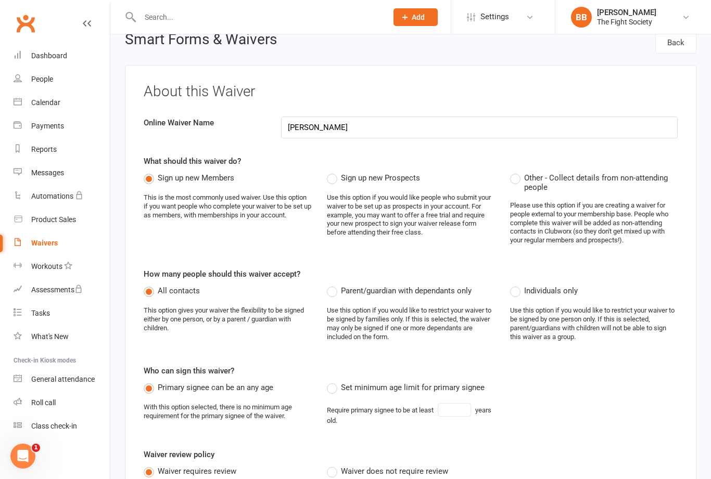
click at [476, 177] on div "Sign up new Prospects Use this option if you would like people who submit your …" at bounding box center [411, 209] width 168 height 74
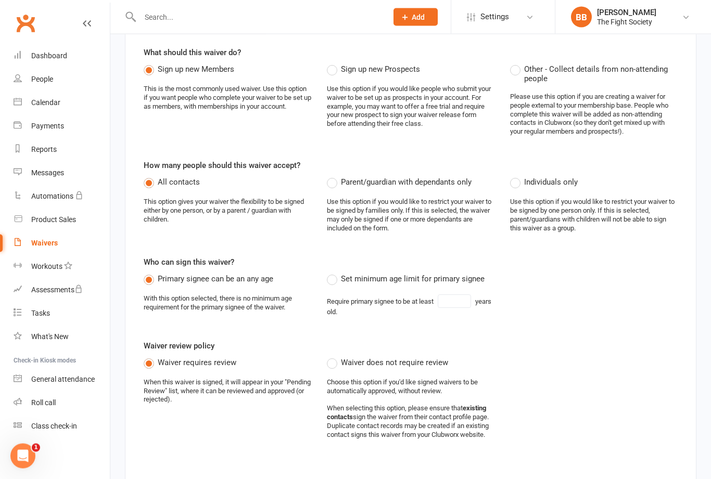
scroll to position [126, 0]
click at [526, 188] on label "Individuals only" at bounding box center [544, 182] width 68 height 12
click at [517, 176] on input "Individuals only" at bounding box center [513, 176] width 7 height 0
radio input "true"
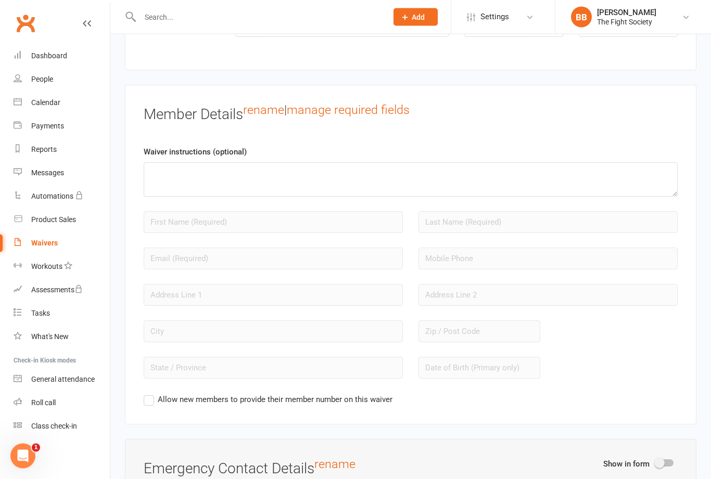
scroll to position [813, 0]
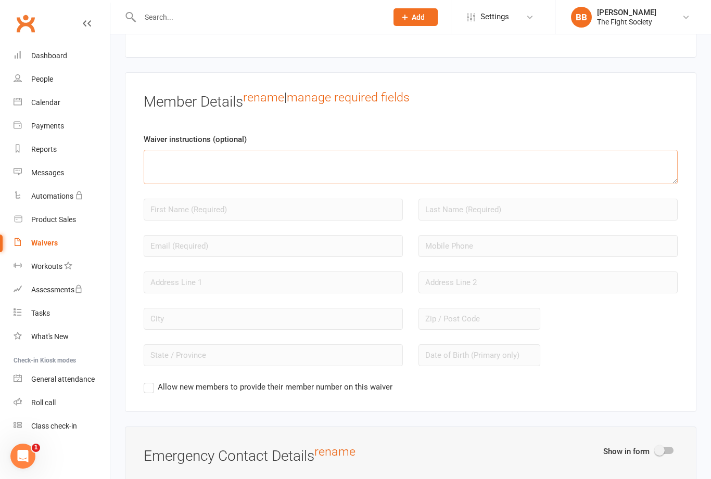
click at [205, 178] on textarea at bounding box center [411, 167] width 534 height 34
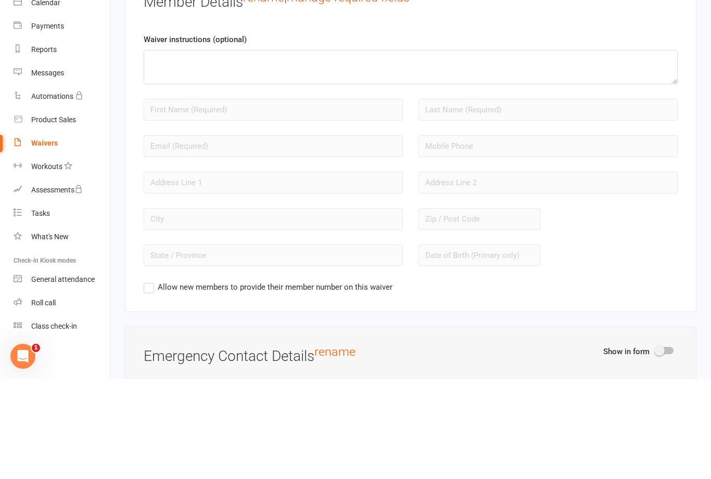
click at [161, 199] on input "text" at bounding box center [273, 210] width 259 height 22
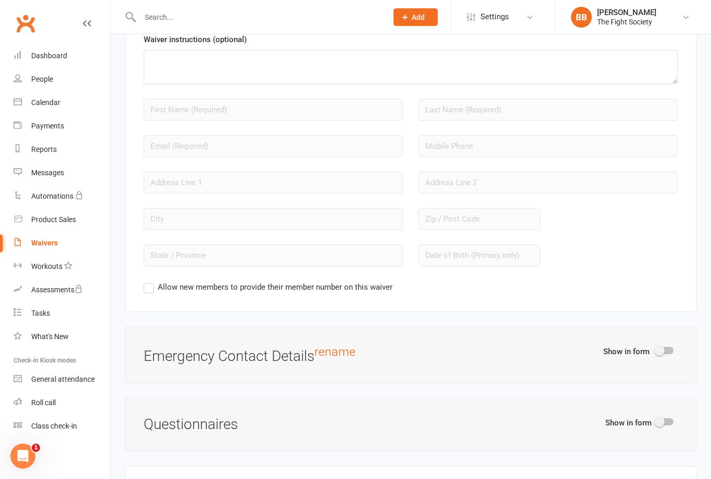
click at [168, 121] on input "text" at bounding box center [273, 110] width 259 height 22
click at [176, 121] on input "text" at bounding box center [273, 110] width 259 height 22
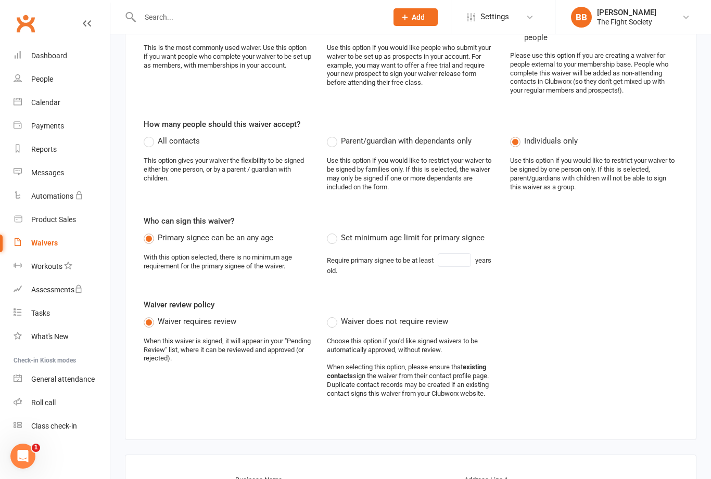
scroll to position [0, 0]
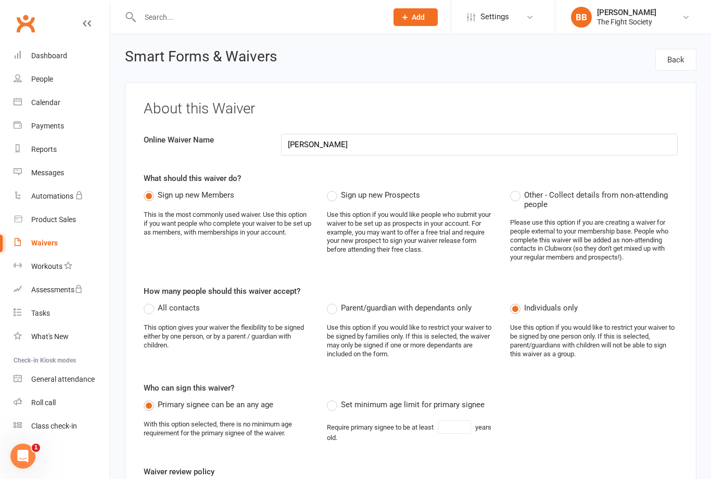
click at [222, 21] on input "text" at bounding box center [258, 17] width 243 height 15
click at [274, 24] on input "text" at bounding box center [258, 17] width 243 height 15
click at [316, 16] on input "text" at bounding box center [258, 17] width 243 height 15
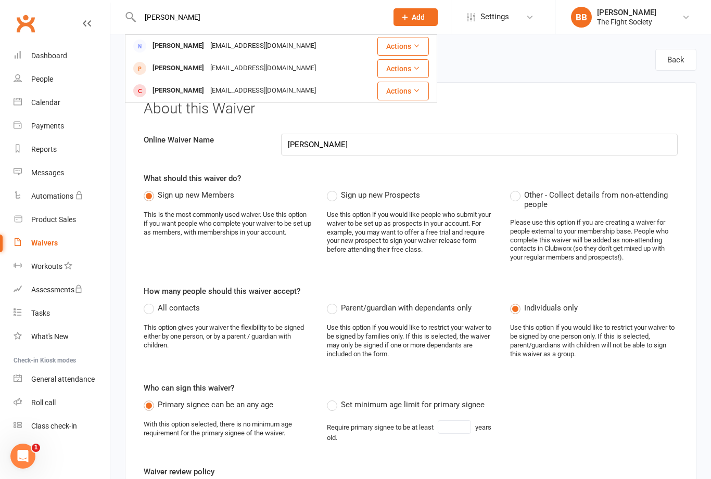
type input "[PERSON_NAME]"
click at [202, 71] on div "[PERSON_NAME]" at bounding box center [178, 68] width 58 height 15
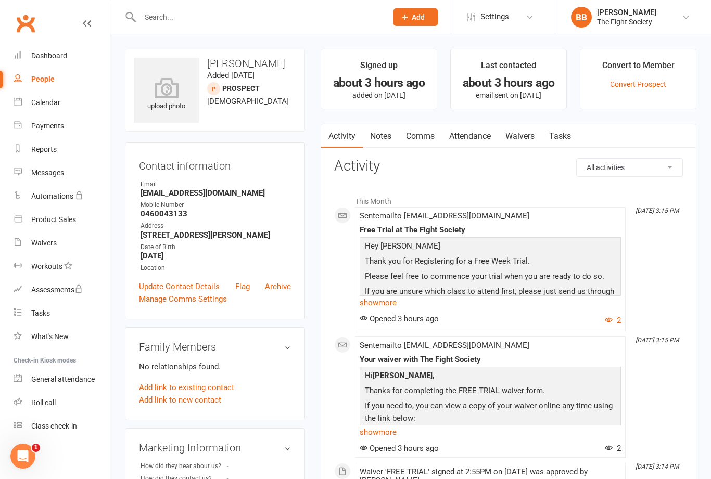
click at [643, 88] on link "Convert Prospect" at bounding box center [638, 84] width 56 height 8
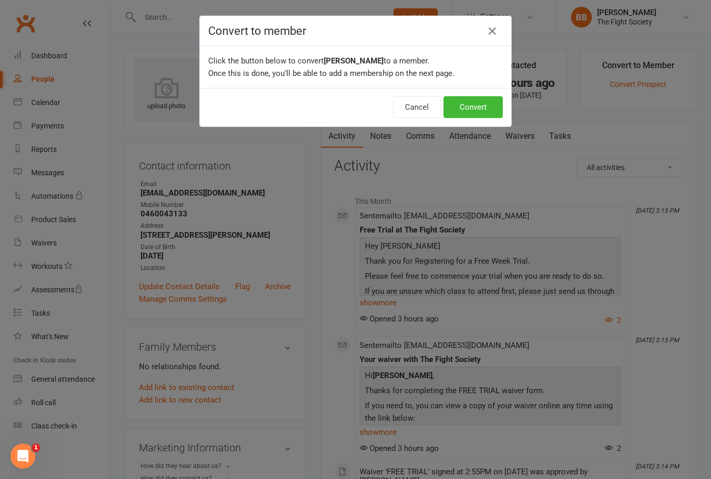
click at [485, 107] on button "Convert" at bounding box center [472, 107] width 59 height 22
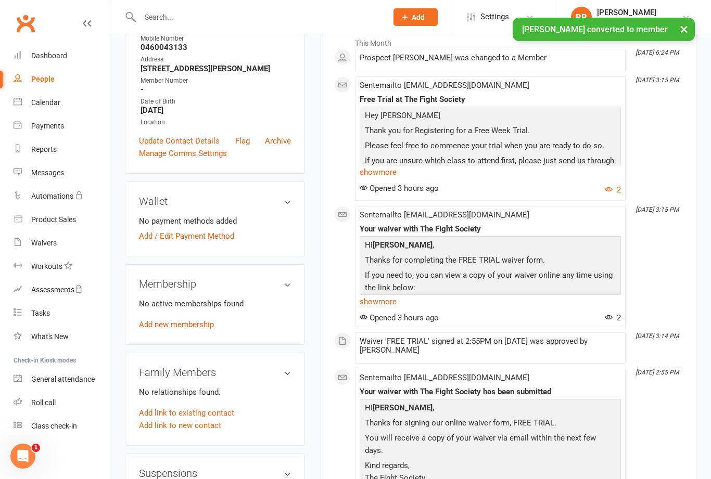
scroll to position [182, 0]
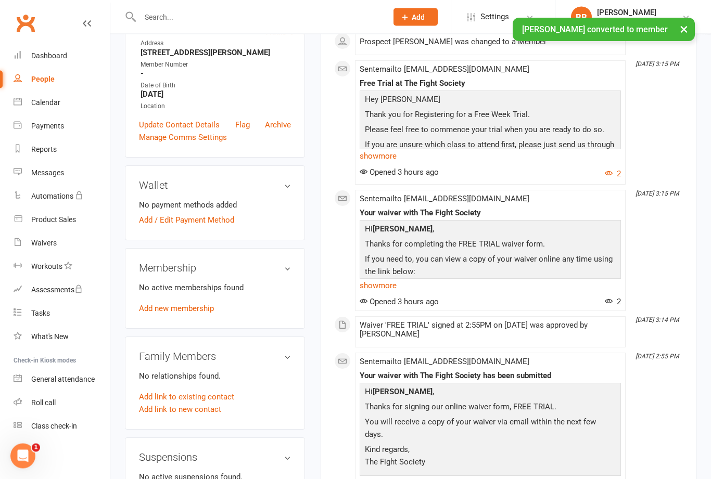
click at [196, 311] on link "Add new membership" at bounding box center [176, 308] width 75 height 9
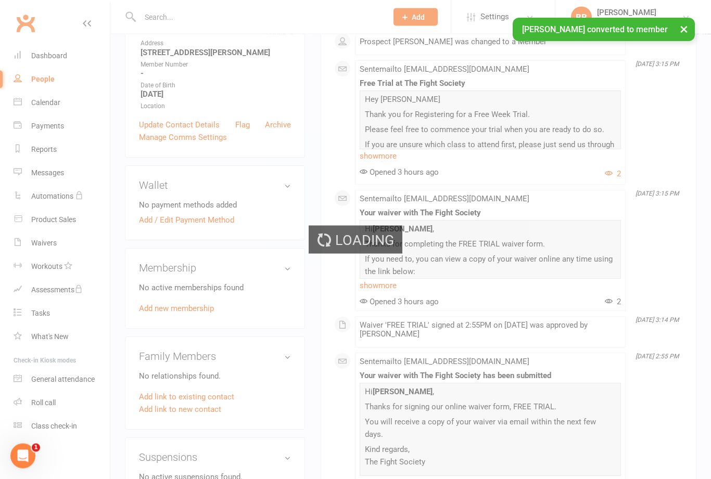
scroll to position [183, 0]
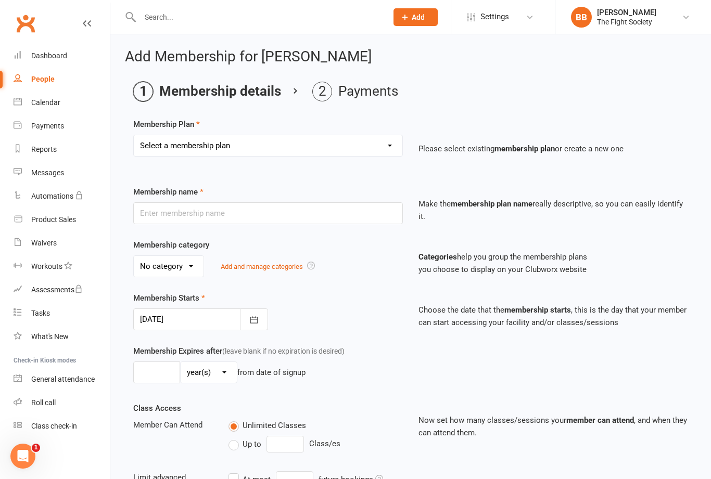
click at [291, 156] on select "Select a membership plan Create new Membership Plan Free Trial Weekly Foundatio…" at bounding box center [268, 145] width 268 height 21
select select "1"
type input "Free Trial"
select select "2"
type input "1"
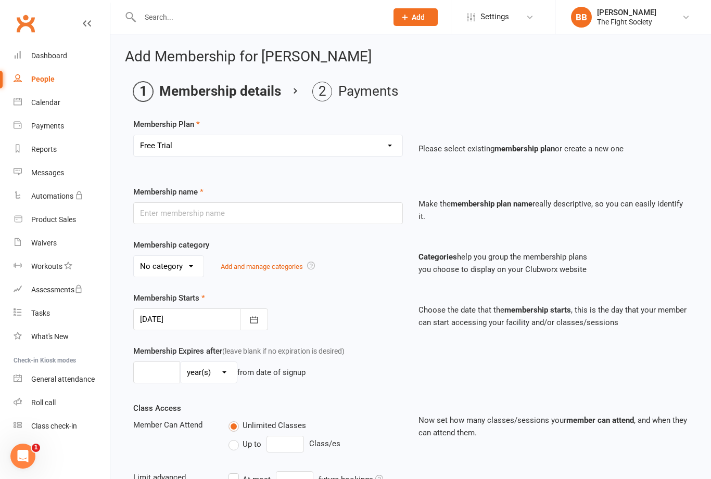
select select "1"
checkbox input "true"
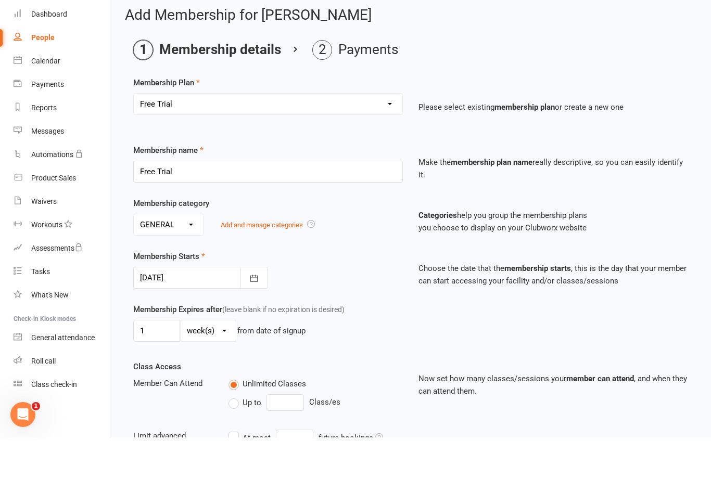
scroll to position [201, 0]
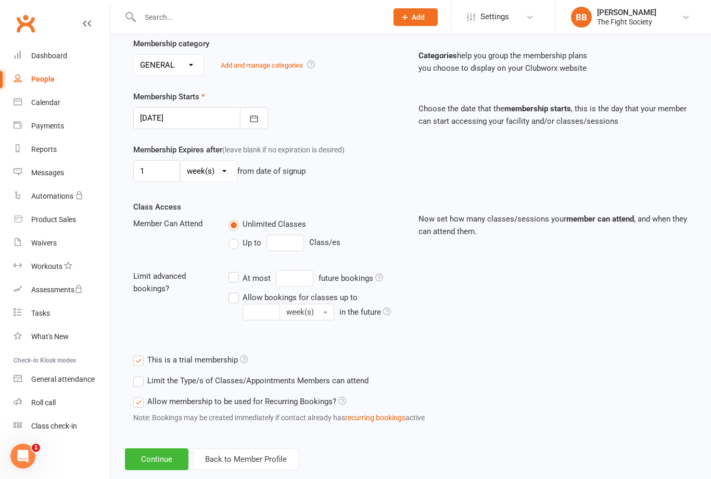
click at [163, 470] on button "Continue" at bounding box center [156, 459] width 63 height 22
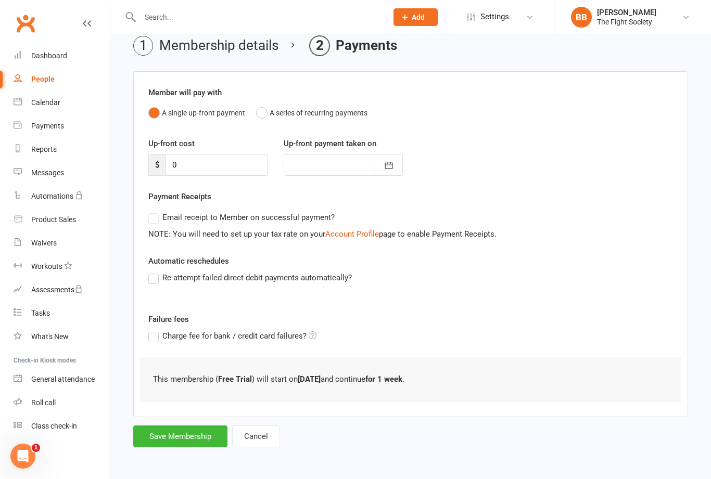
scroll to position [0, 0]
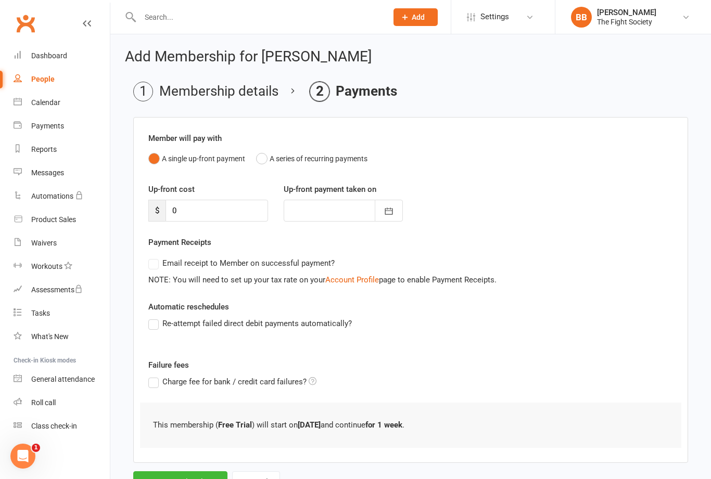
click at [186, 479] on button "Save Membership" at bounding box center [180, 482] width 94 height 22
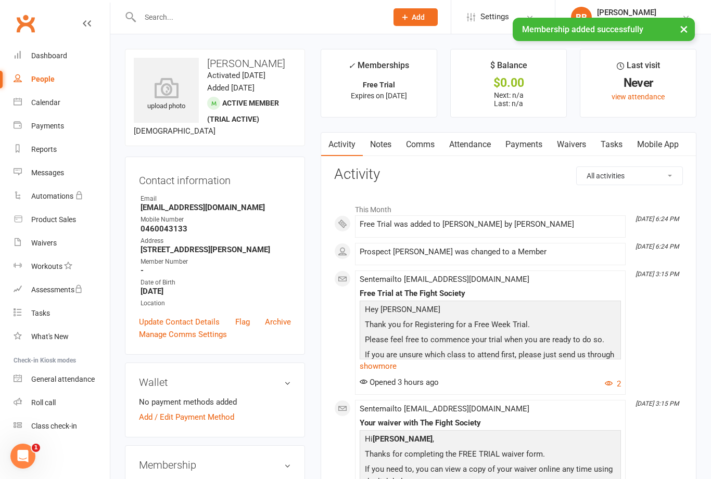
click at [287, 18] on div "× Membership added successfully" at bounding box center [348, 18] width 697 height 0
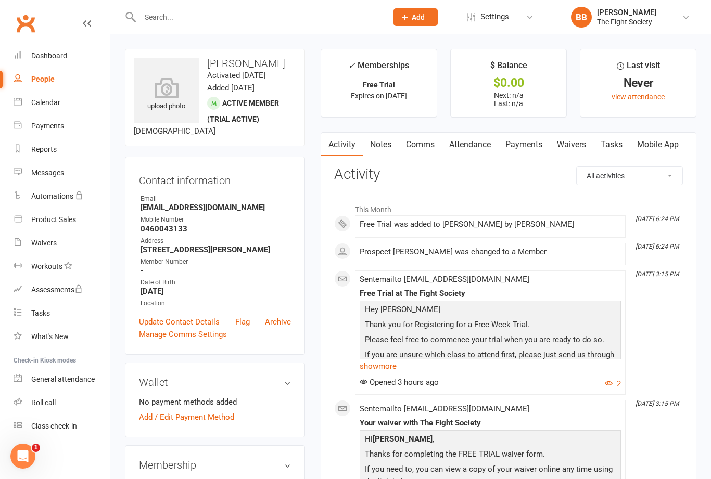
click at [226, 16] on input "text" at bounding box center [258, 17] width 243 height 15
type input "M"
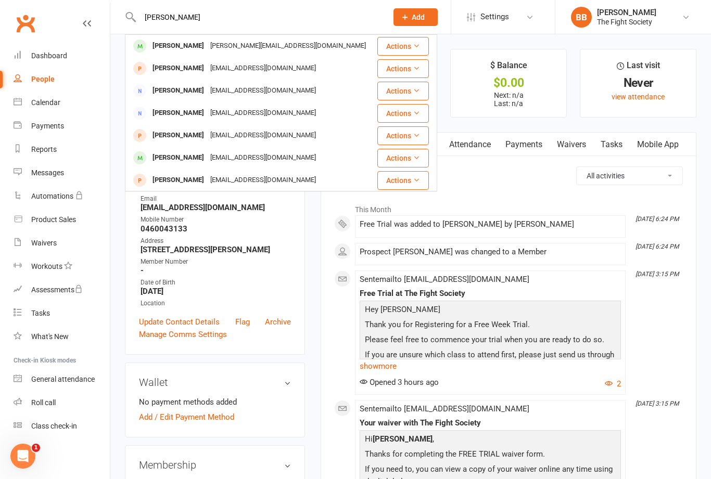
type input "[PERSON_NAME]"
click at [197, 134] on div "[PERSON_NAME]" at bounding box center [178, 135] width 58 height 15
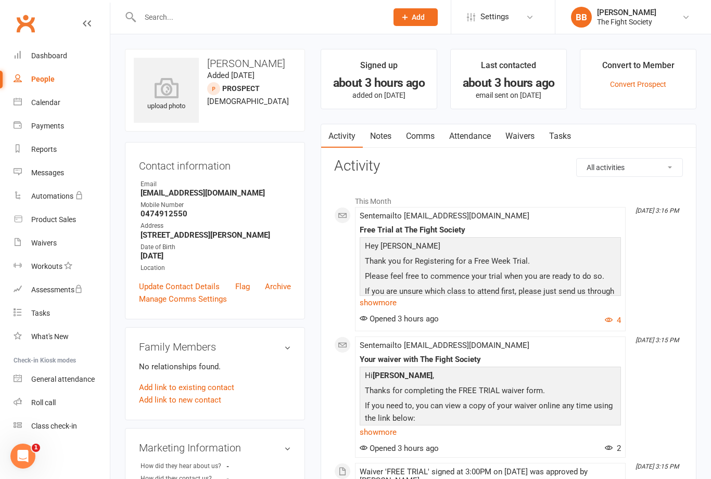
click at [646, 88] on link "Convert Prospect" at bounding box center [638, 84] width 56 height 8
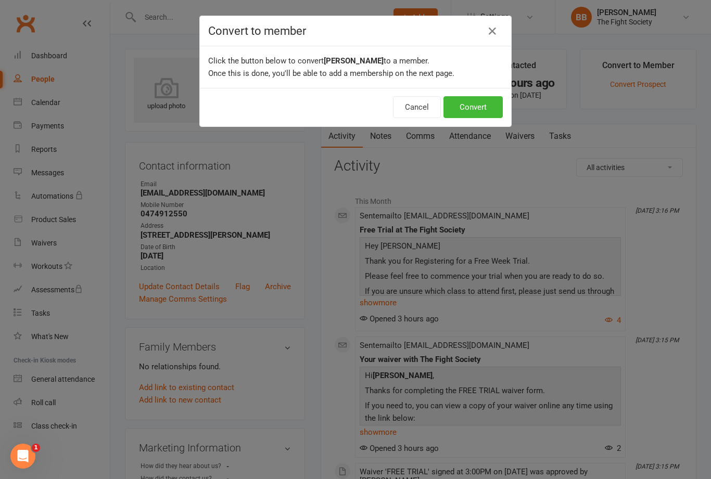
click at [481, 116] on button "Convert" at bounding box center [472, 107] width 59 height 22
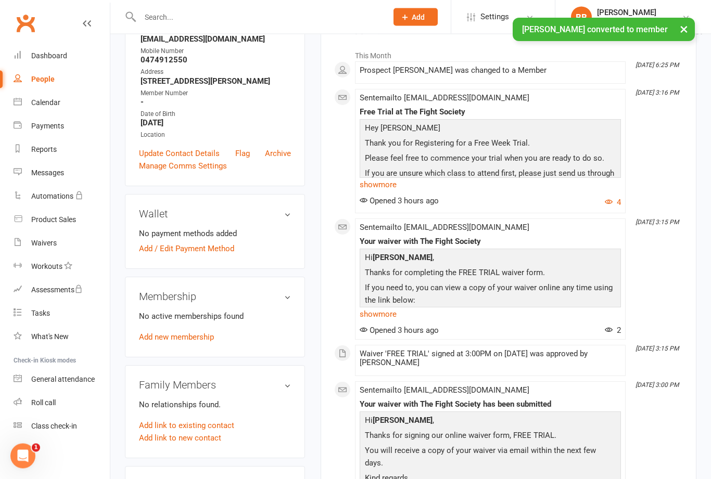
click at [196, 342] on link "Add new membership" at bounding box center [176, 337] width 75 height 9
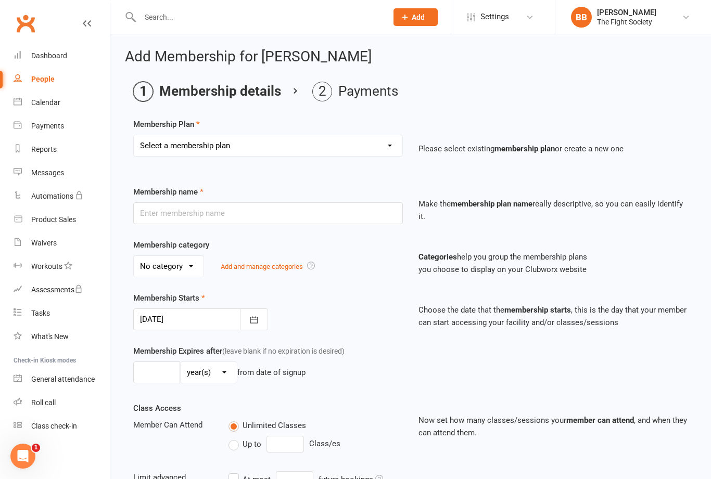
click at [300, 143] on select "Select a membership plan Create new Membership Plan Free Trial Weekly Foundatio…" at bounding box center [268, 145] width 268 height 21
select select "1"
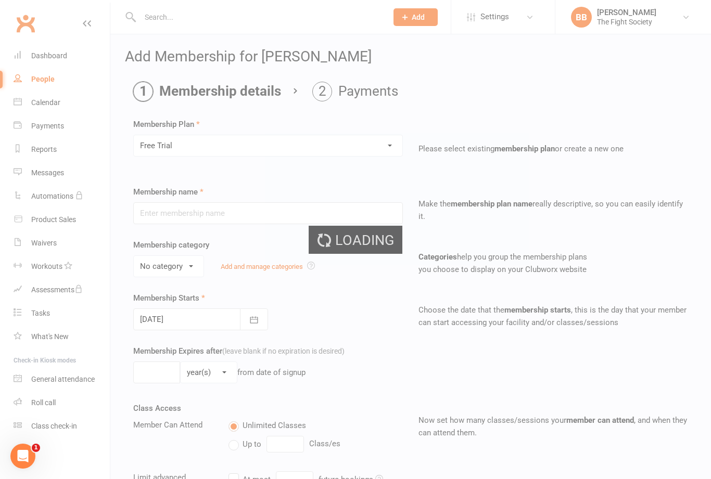
type input "Free Trial"
select select "2"
type input "1"
select select "1"
checkbox input "true"
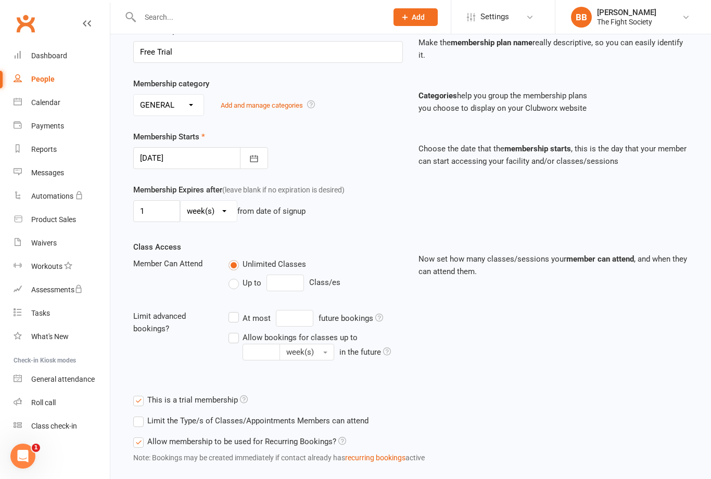
scroll to position [201, 0]
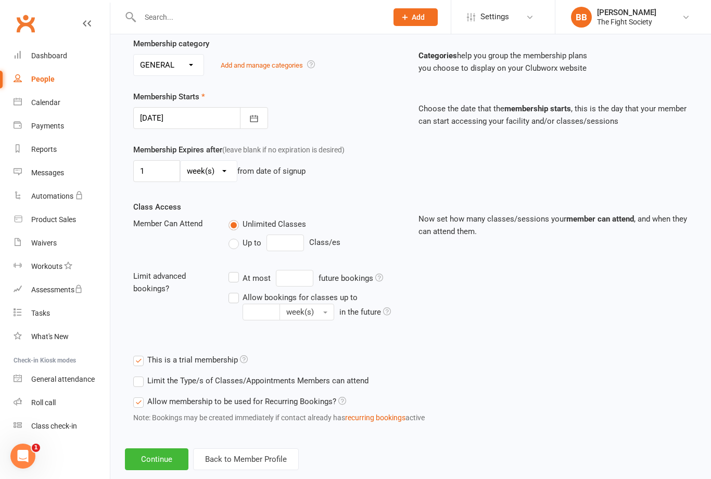
click at [165, 470] on button "Continue" at bounding box center [156, 459] width 63 height 22
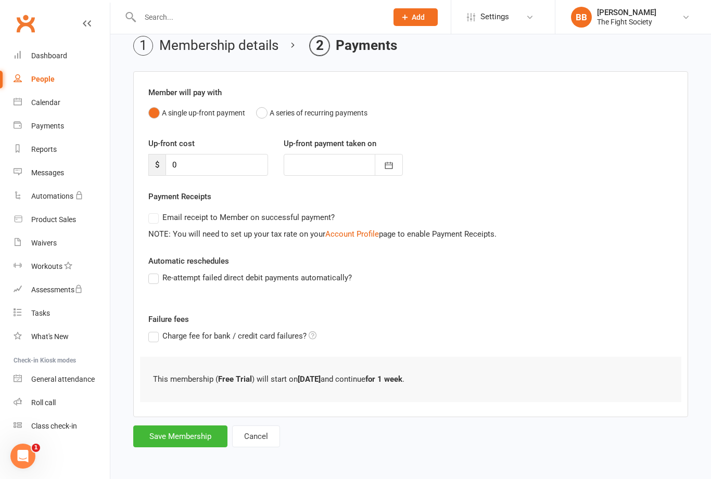
scroll to position [0, 0]
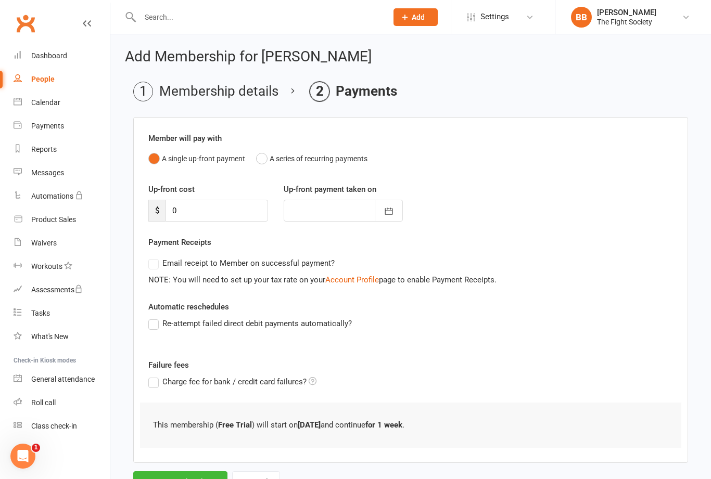
click at [197, 479] on button "Save Membership" at bounding box center [180, 482] width 94 height 22
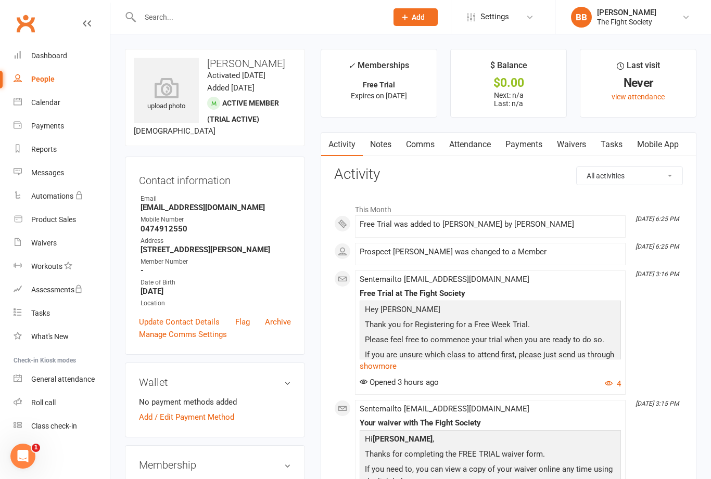
click at [60, 59] on div "Dashboard" at bounding box center [49, 56] width 36 height 8
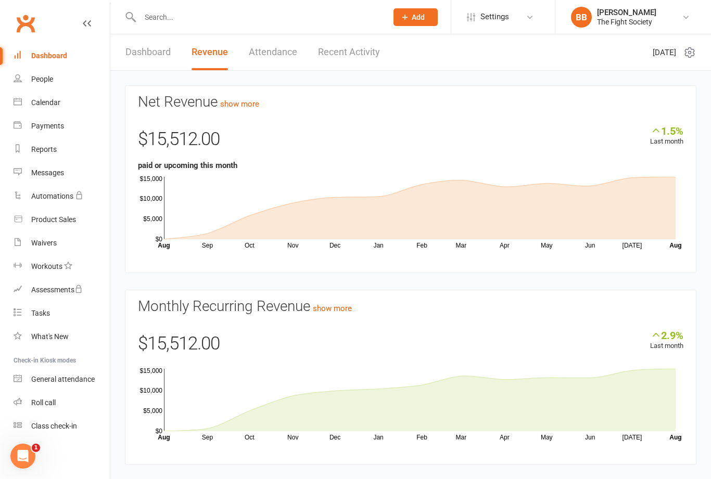
click at [36, 248] on link "Waivers" at bounding box center [62, 243] width 96 height 23
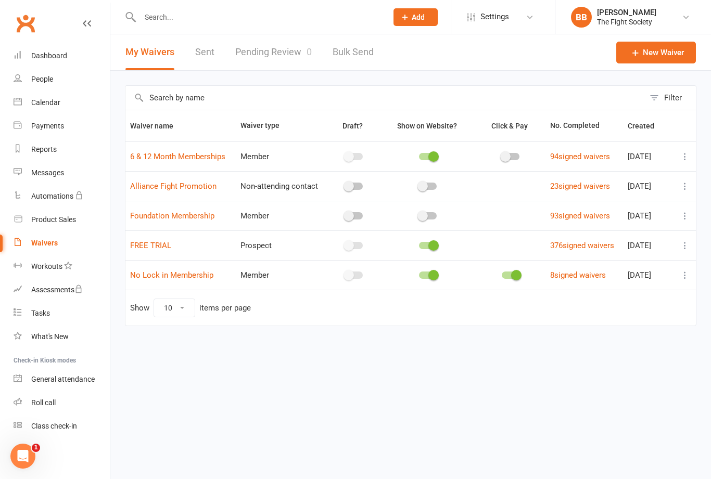
click at [655, 60] on link "New Waiver" at bounding box center [656, 53] width 80 height 22
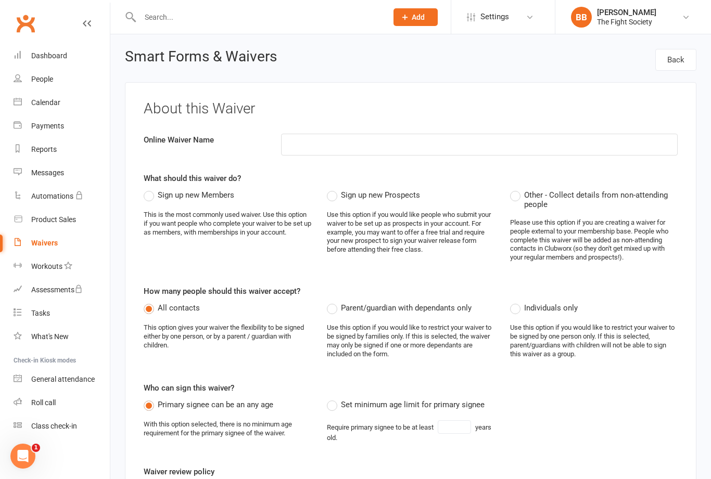
click at [401, 149] on input at bounding box center [479, 145] width 396 height 22
type input "M"
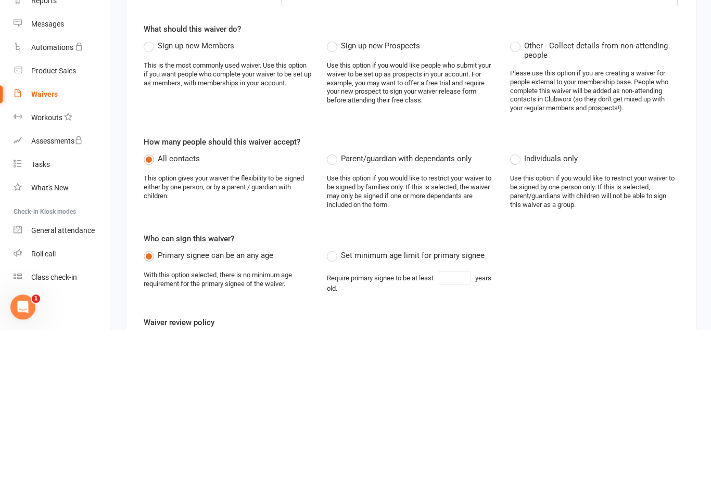
type input "[PERSON_NAME]"
click at [337, 189] on label "Sign up new Prospects" at bounding box center [373, 195] width 93 height 12
click at [333, 189] on input "Sign up new Prospects" at bounding box center [330, 189] width 7 height 0
radio input "true"
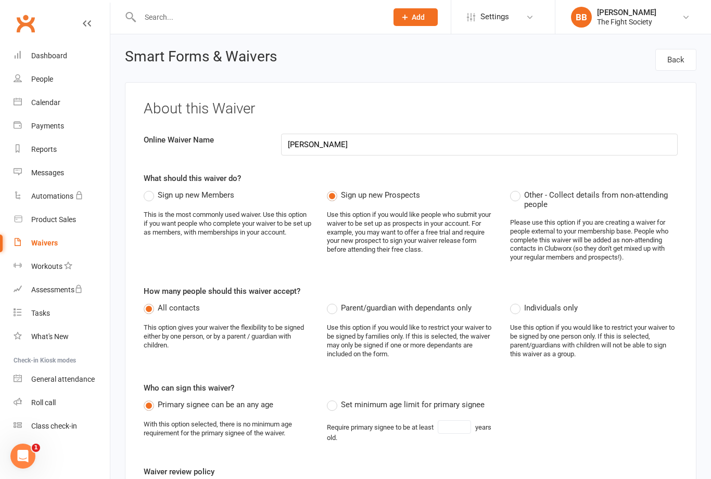
click at [426, 442] on div "Require primary signee to be at least years old." at bounding box center [411, 431] width 168 height 22
click at [49, 245] on div "Waivers" at bounding box center [44, 243] width 27 height 8
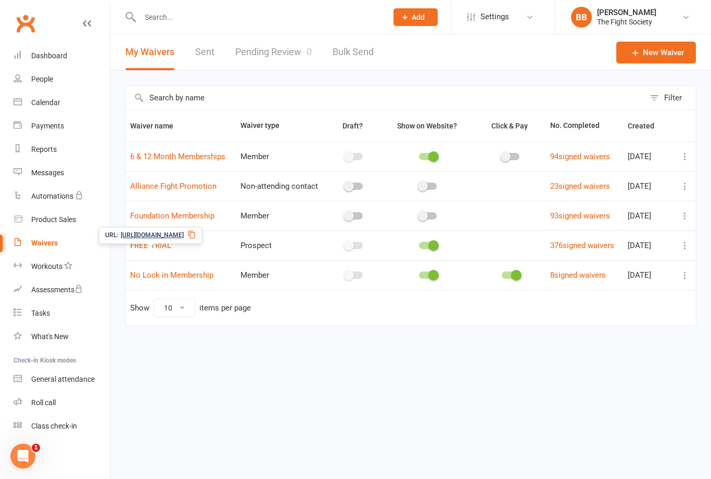
click at [209, 370] on html "Prospect Member Non-attending contact Class / event Appointment Task Membership…" at bounding box center [355, 185] width 711 height 370
click at [240, 370] on html "Prospect Member Non-attending contact Class / event Appointment Task Membership…" at bounding box center [355, 185] width 711 height 370
click at [184, 237] on span "[URL][DOMAIN_NAME]" at bounding box center [152, 235] width 63 height 10
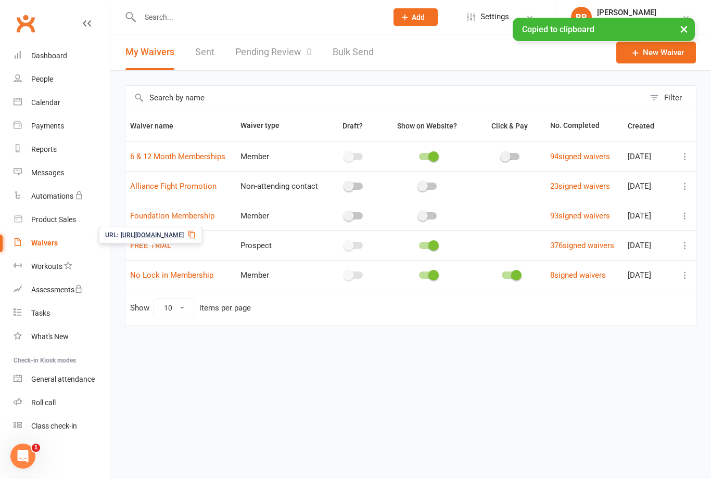
click at [222, 370] on html "Prospect Member Non-attending contact Class / event Appointment Task Membership…" at bounding box center [355, 185] width 711 height 370
click at [231, 370] on html "Prospect Member Non-attending contact Class / event Appointment Task Membership…" at bounding box center [355, 185] width 711 height 370
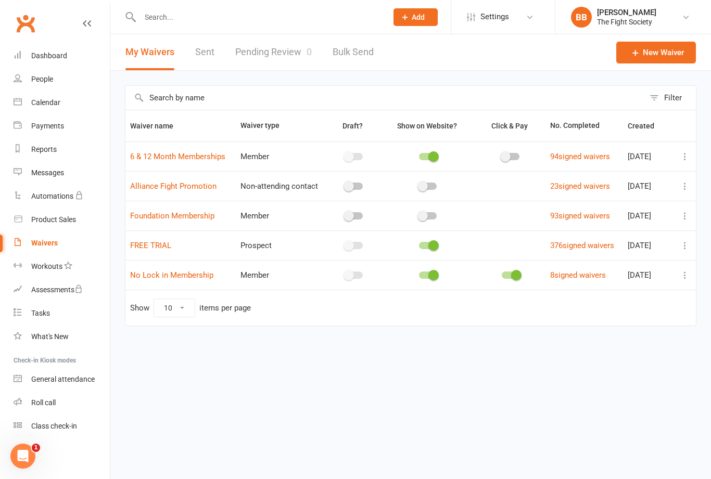
click at [655, 61] on link "New Waiver" at bounding box center [656, 53] width 80 height 22
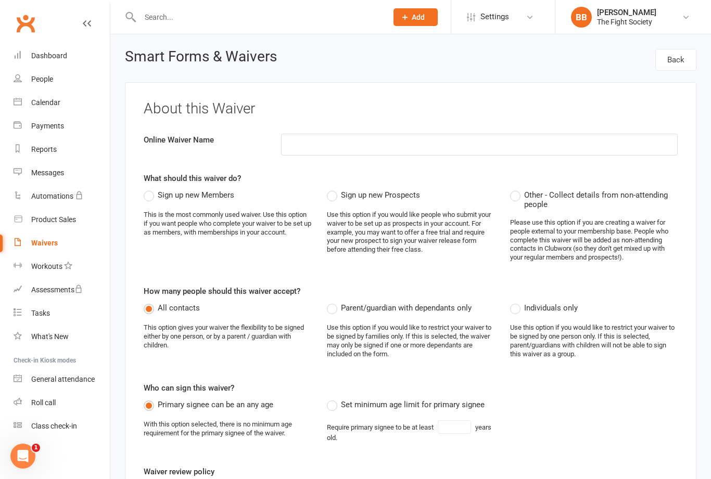
click at [49, 254] on link "Waivers" at bounding box center [62, 243] width 96 height 23
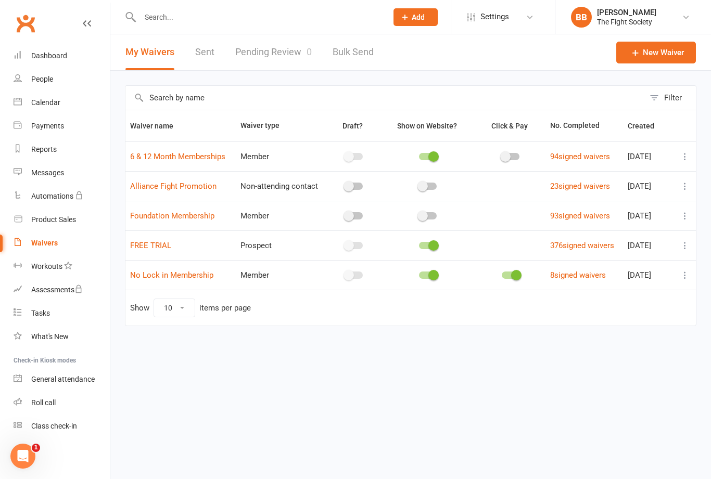
click at [197, 54] on link "Sent" at bounding box center [204, 52] width 19 height 36
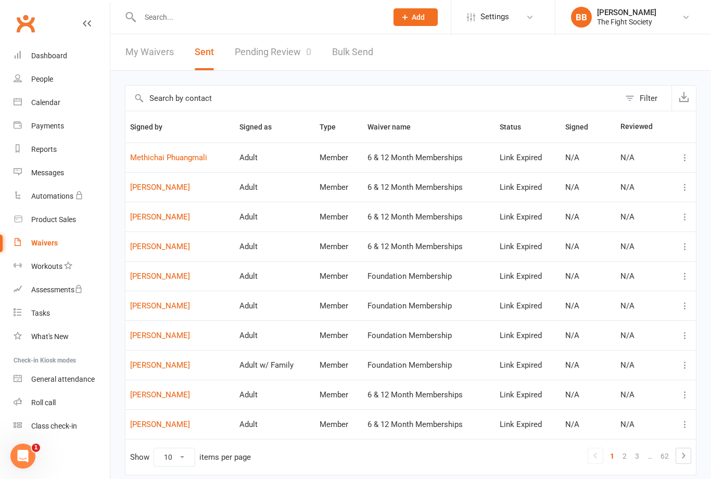
click at [348, 60] on link "Bulk Send" at bounding box center [352, 52] width 41 height 36
select select "active_members"
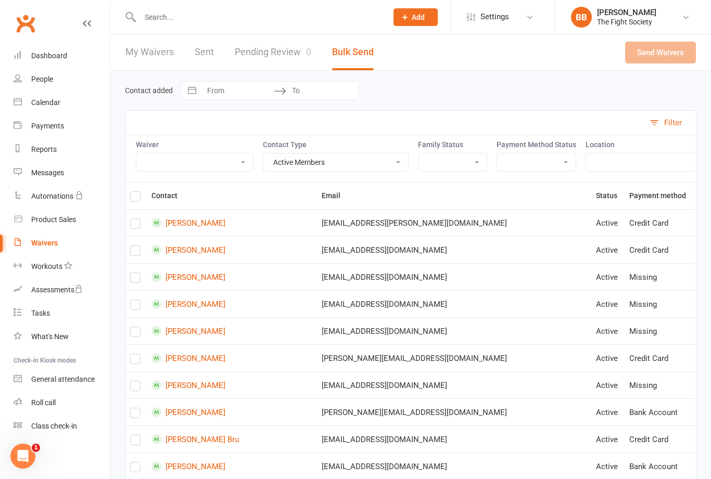
select select "active_members"
